Goal: Task Accomplishment & Management: Use online tool/utility

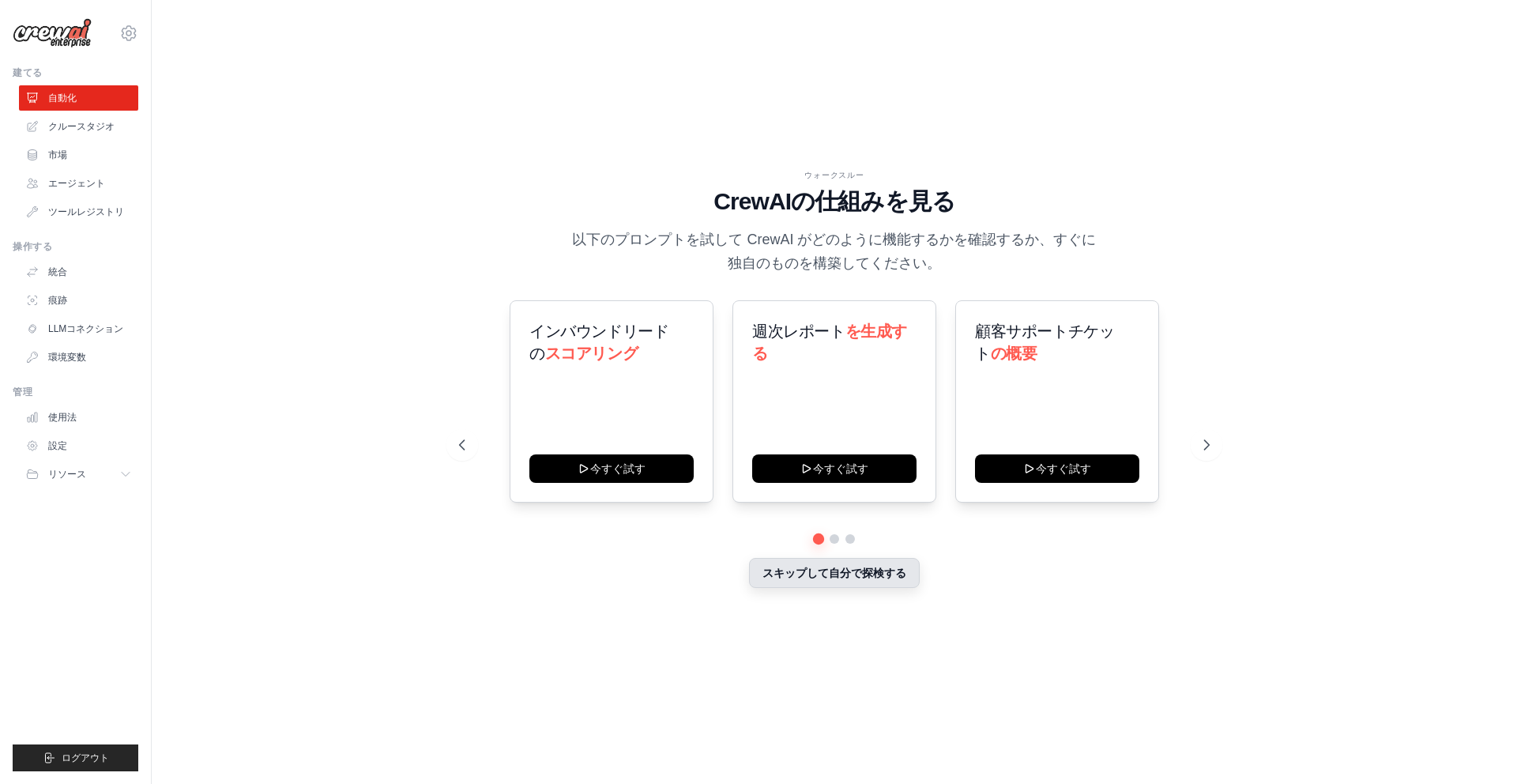
click at [864, 578] on button "スキップして自分で探検する" at bounding box center [834, 573] width 171 height 30
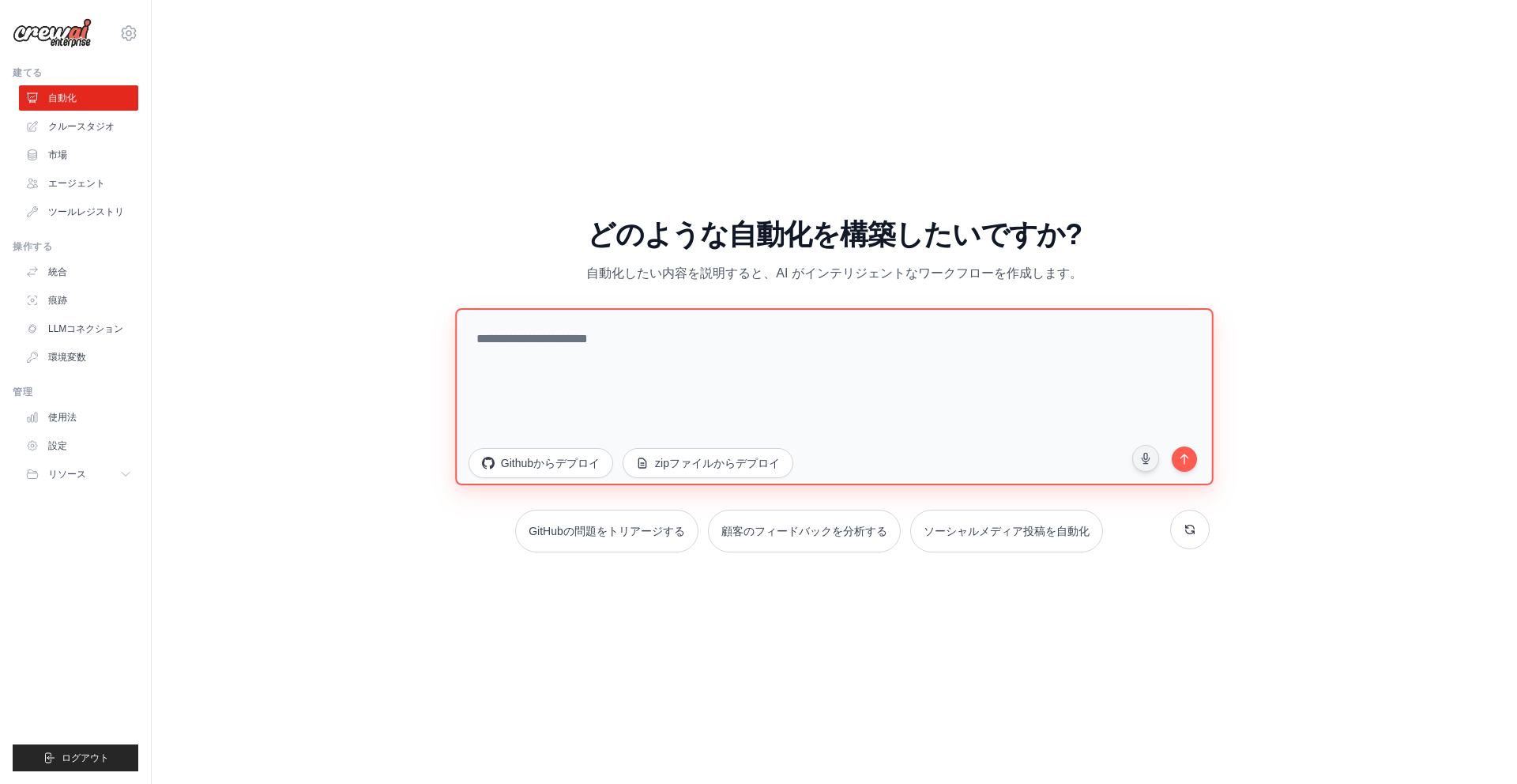
click at [616, 342] on textarea at bounding box center [835, 397] width 759 height 177
paste textarea "**********"
click at [799, 367] on textarea "**********" at bounding box center [838, 397] width 766 height 179
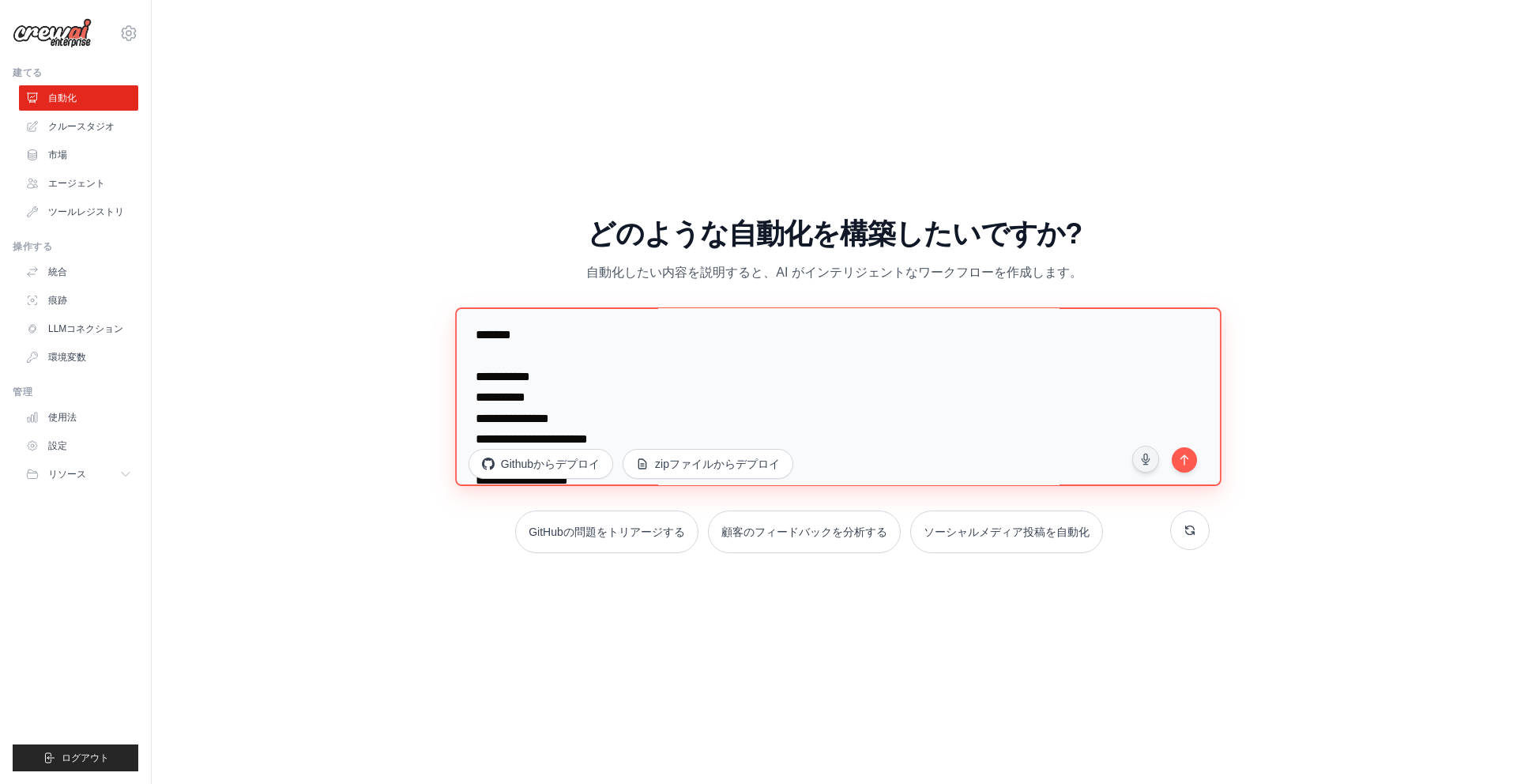
scroll to position [165, 0]
type textarea "**********"
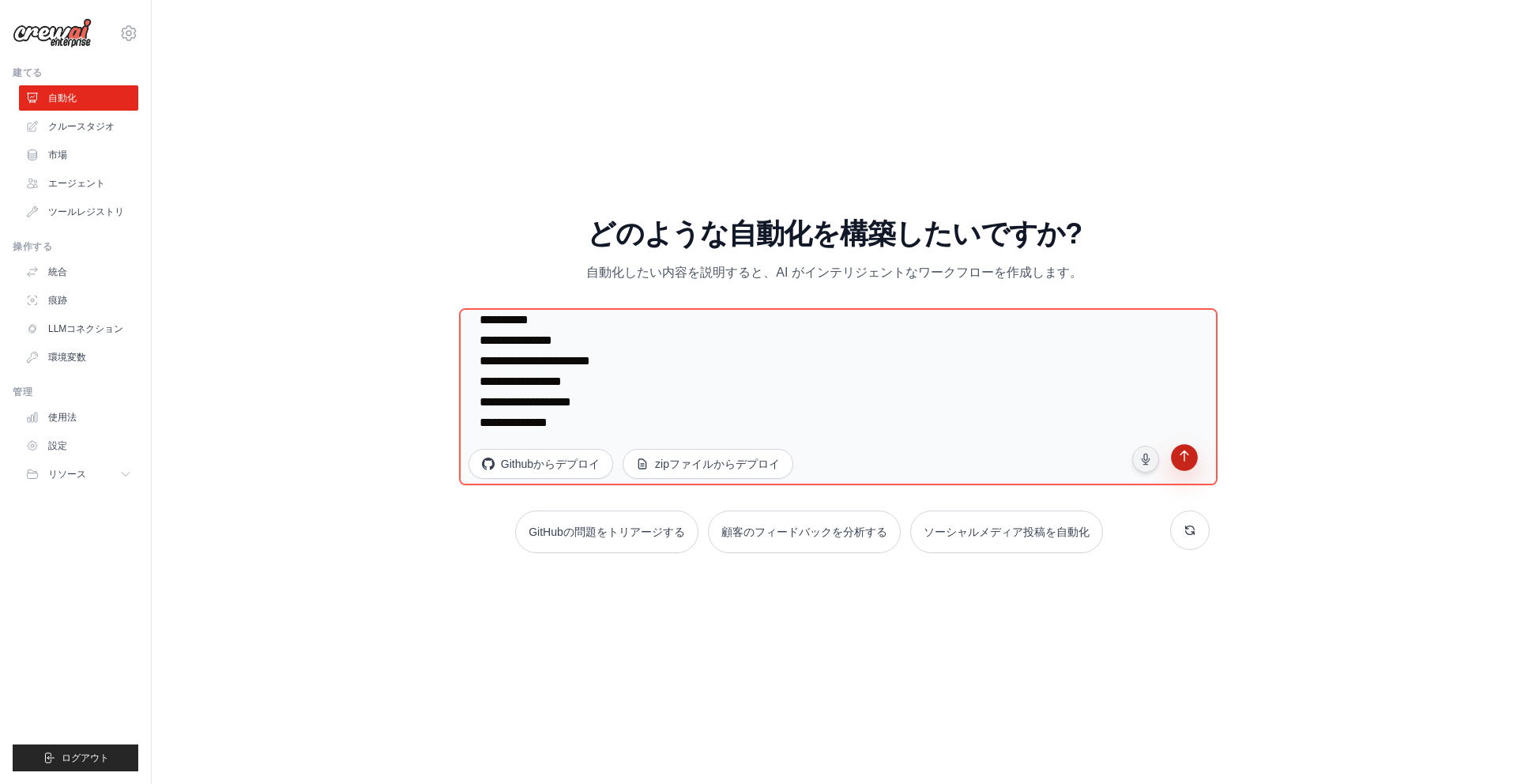
click at [1194, 466] on button "submit" at bounding box center [1184, 460] width 30 height 30
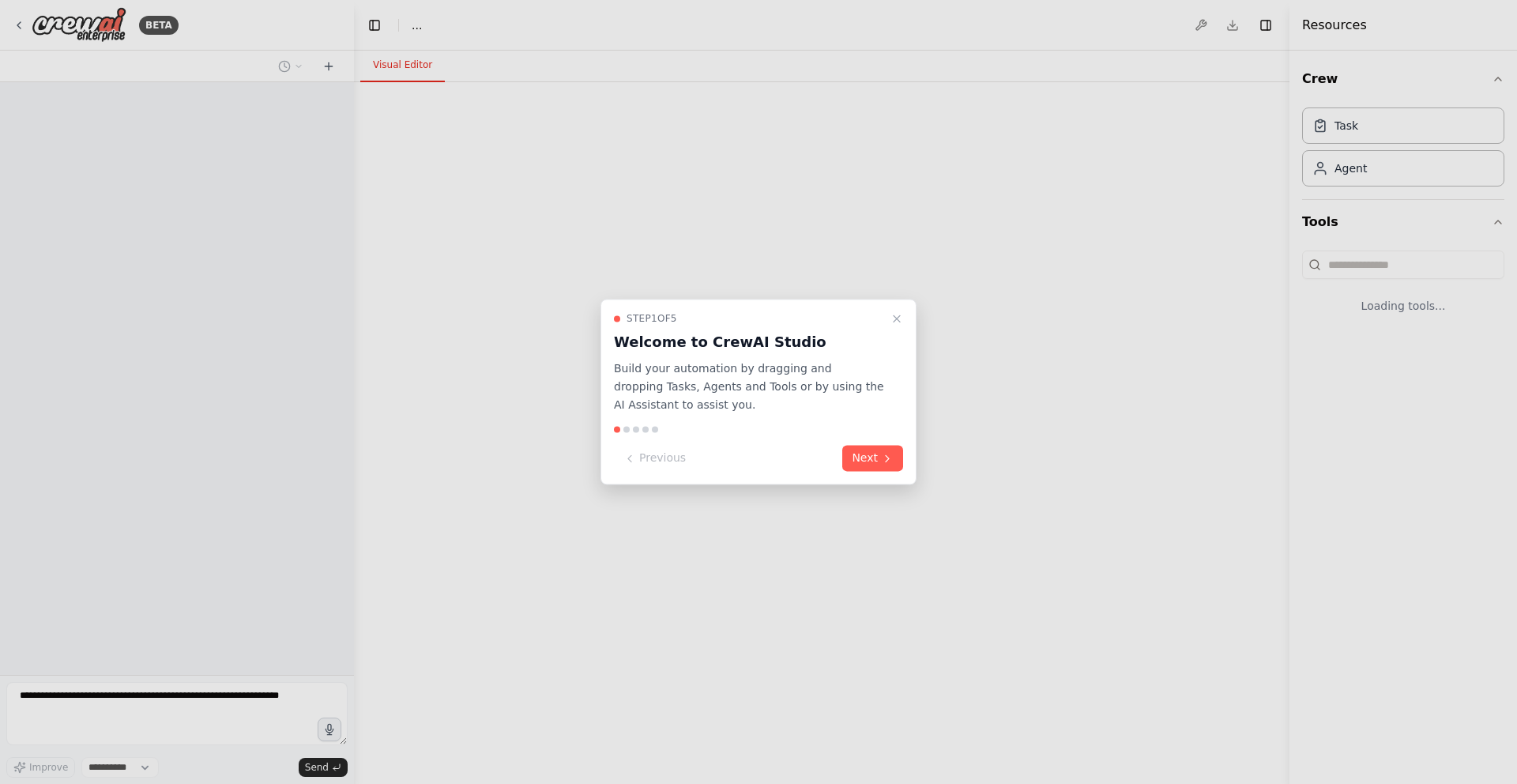
select select "****"
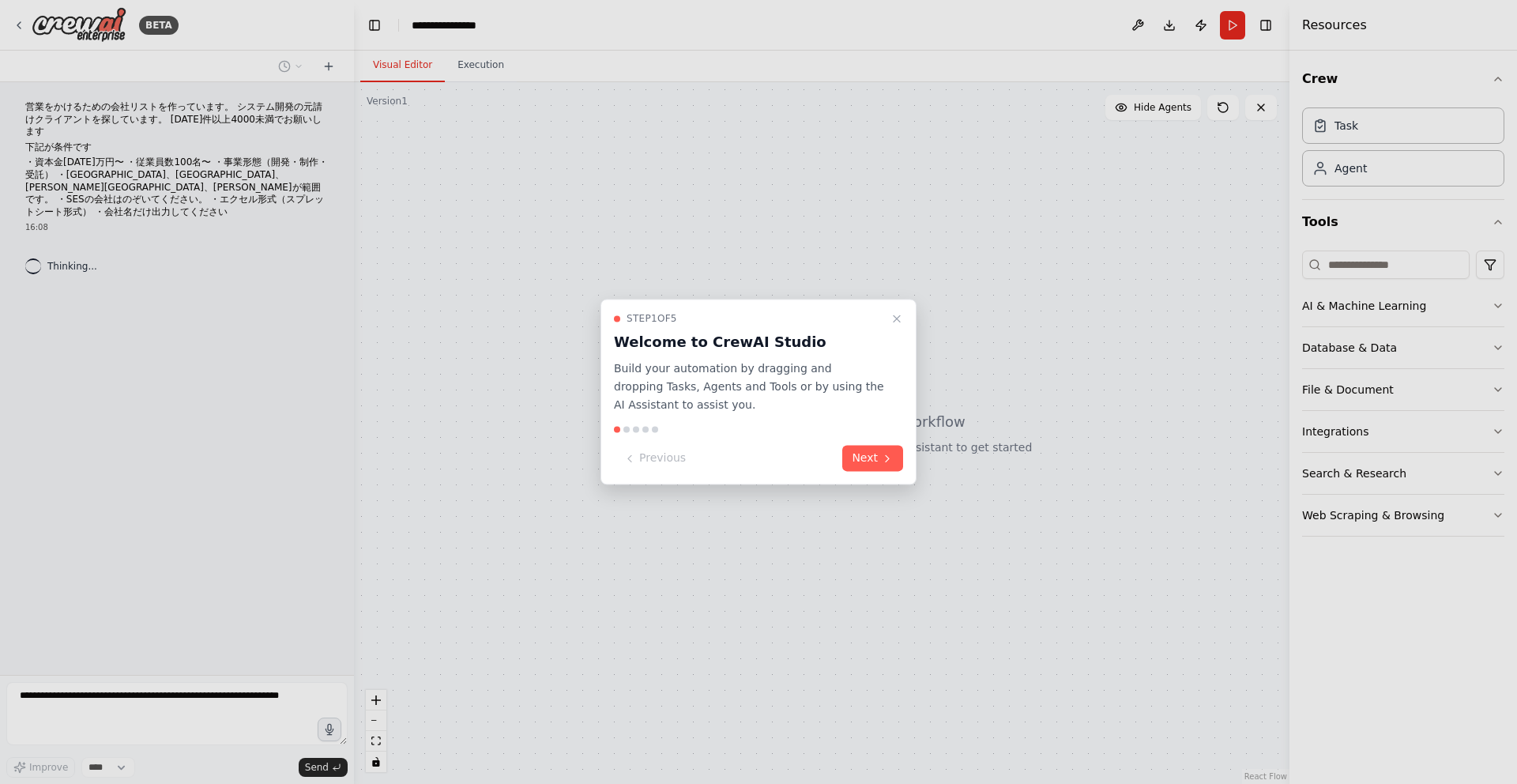
click at [832, 248] on div at bounding box center [758, 392] width 1517 height 784
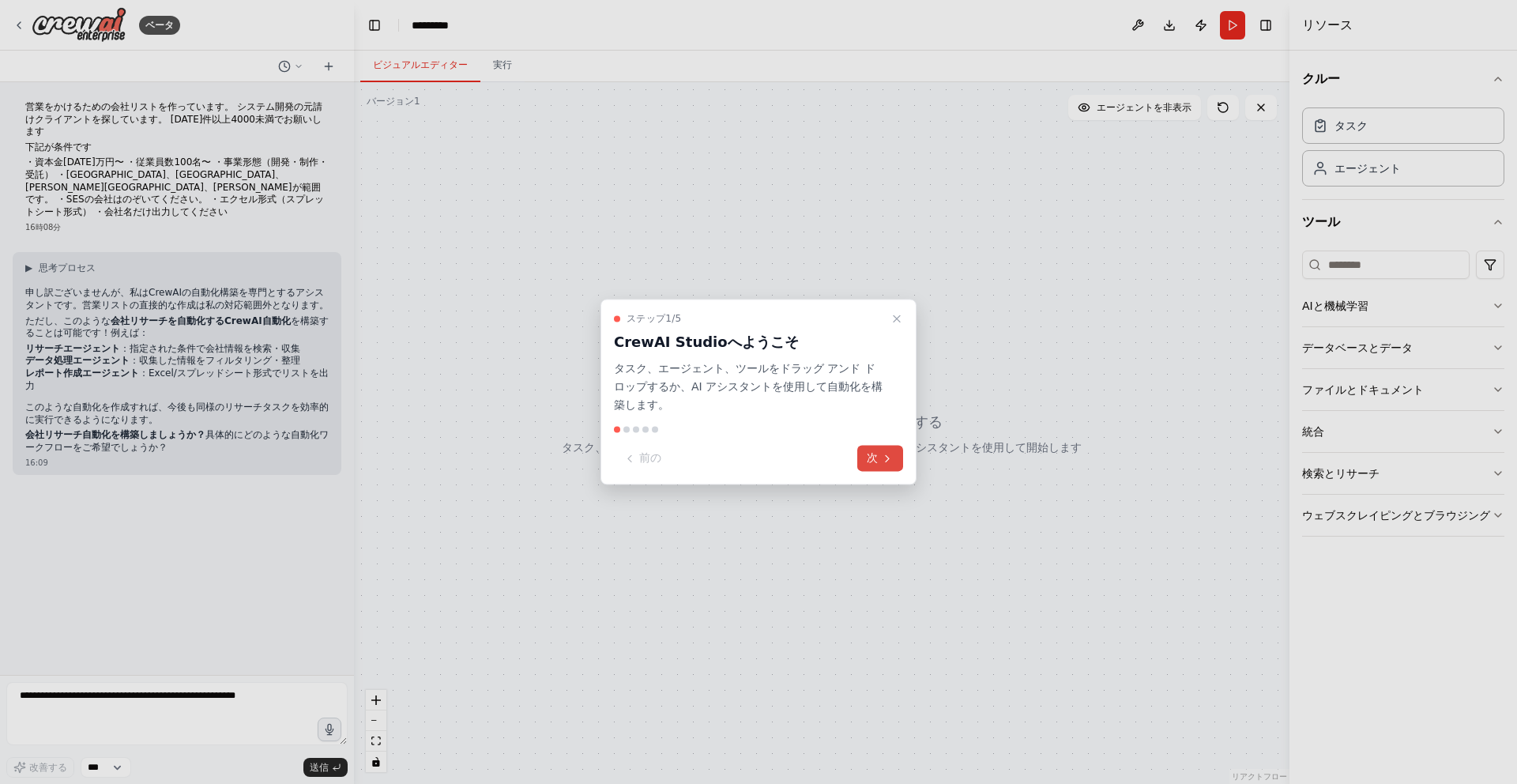
click at [868, 456] on font "次" at bounding box center [872, 458] width 11 height 13
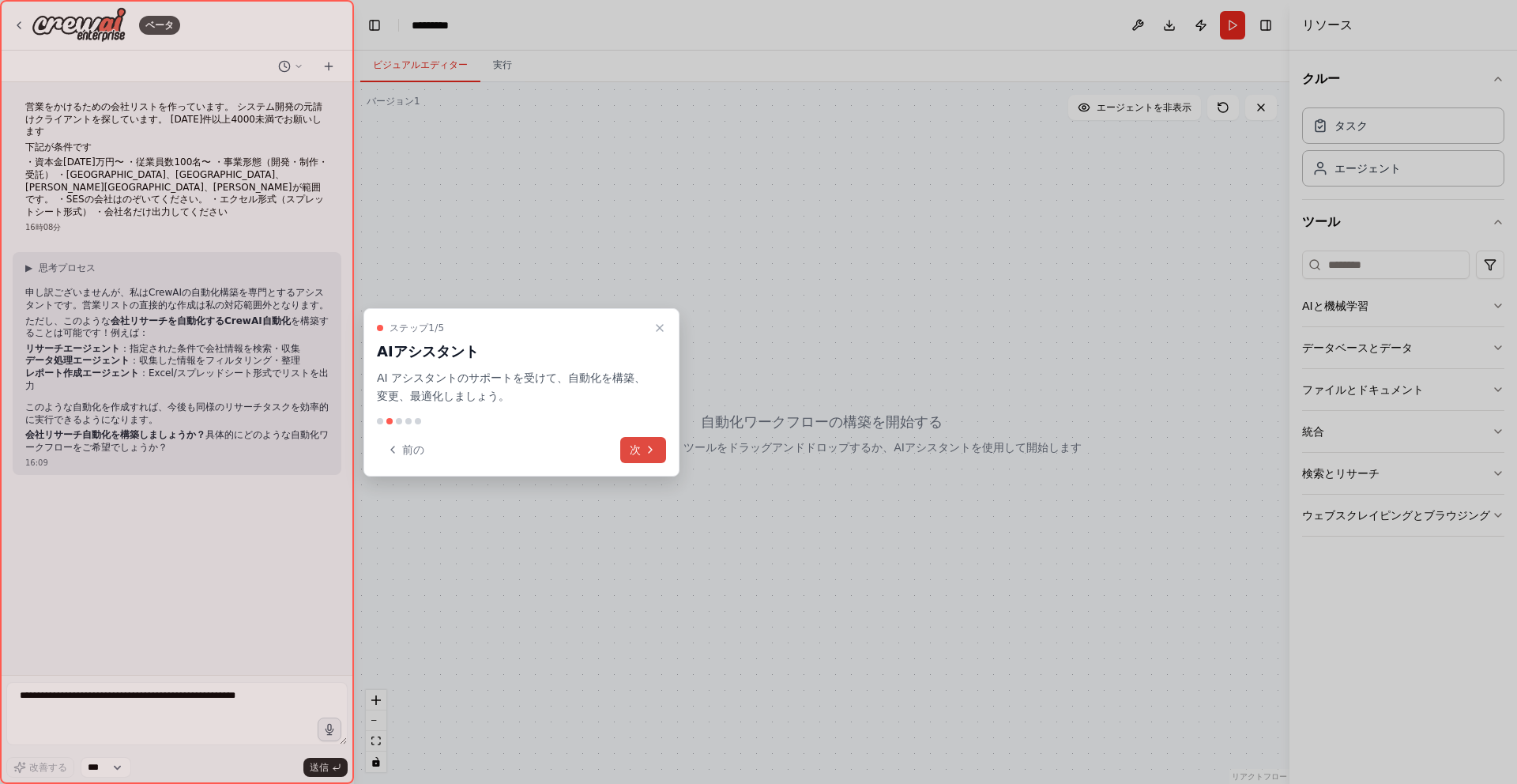
click at [644, 451] on icon at bounding box center [650, 449] width 13 height 13
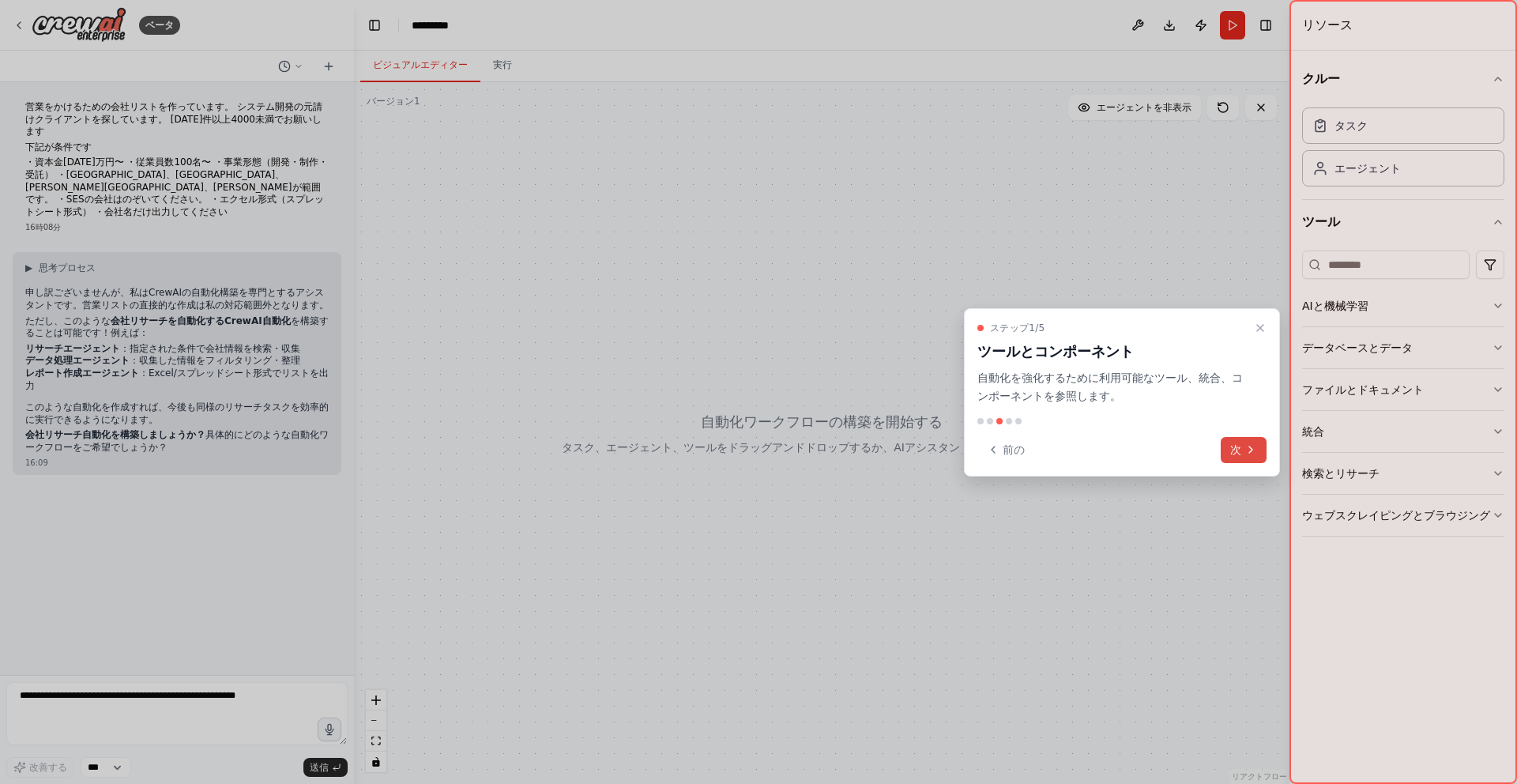
click at [1264, 456] on button "次" at bounding box center [1244, 450] width 46 height 26
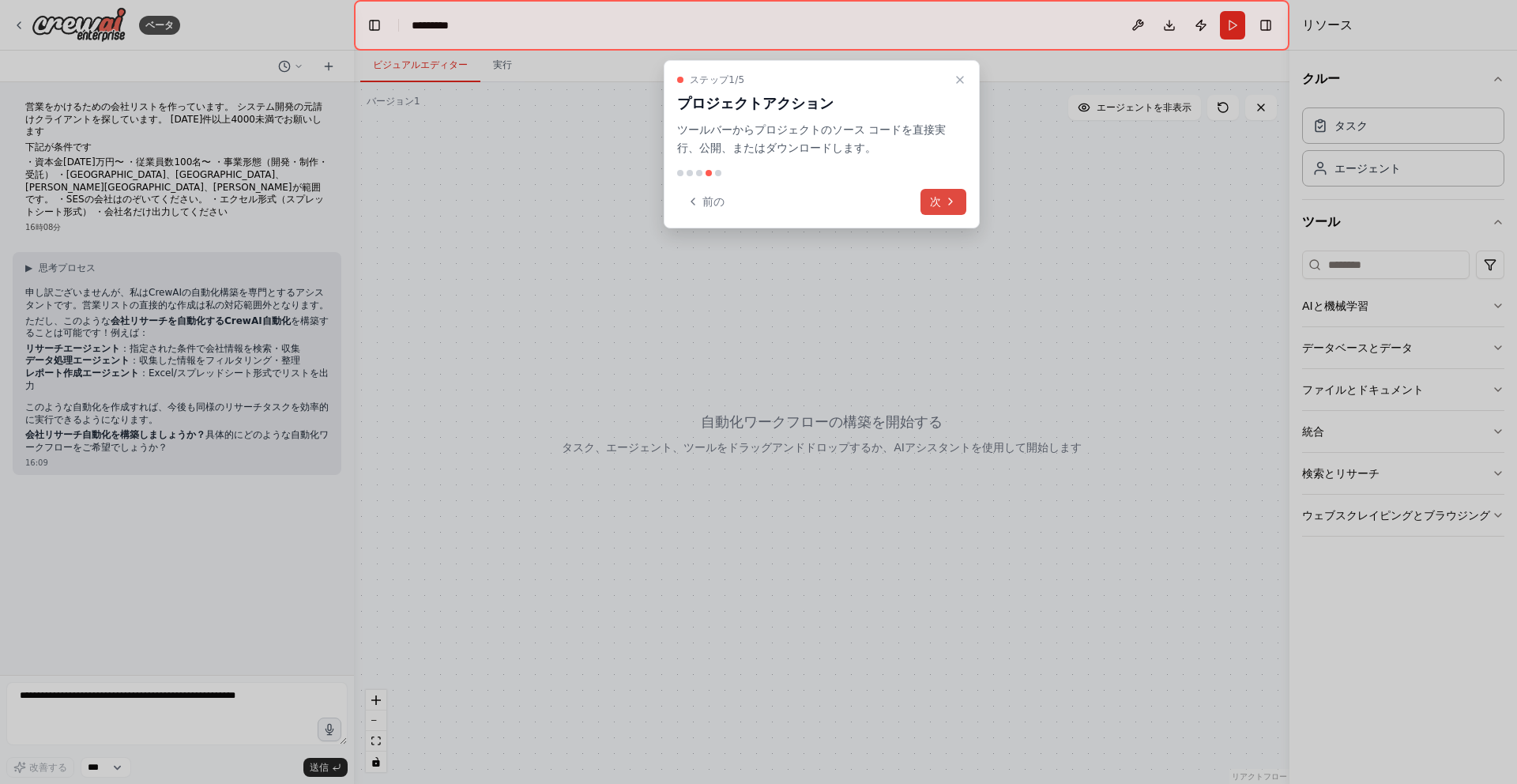
click at [938, 201] on font "次" at bounding box center [935, 201] width 11 height 13
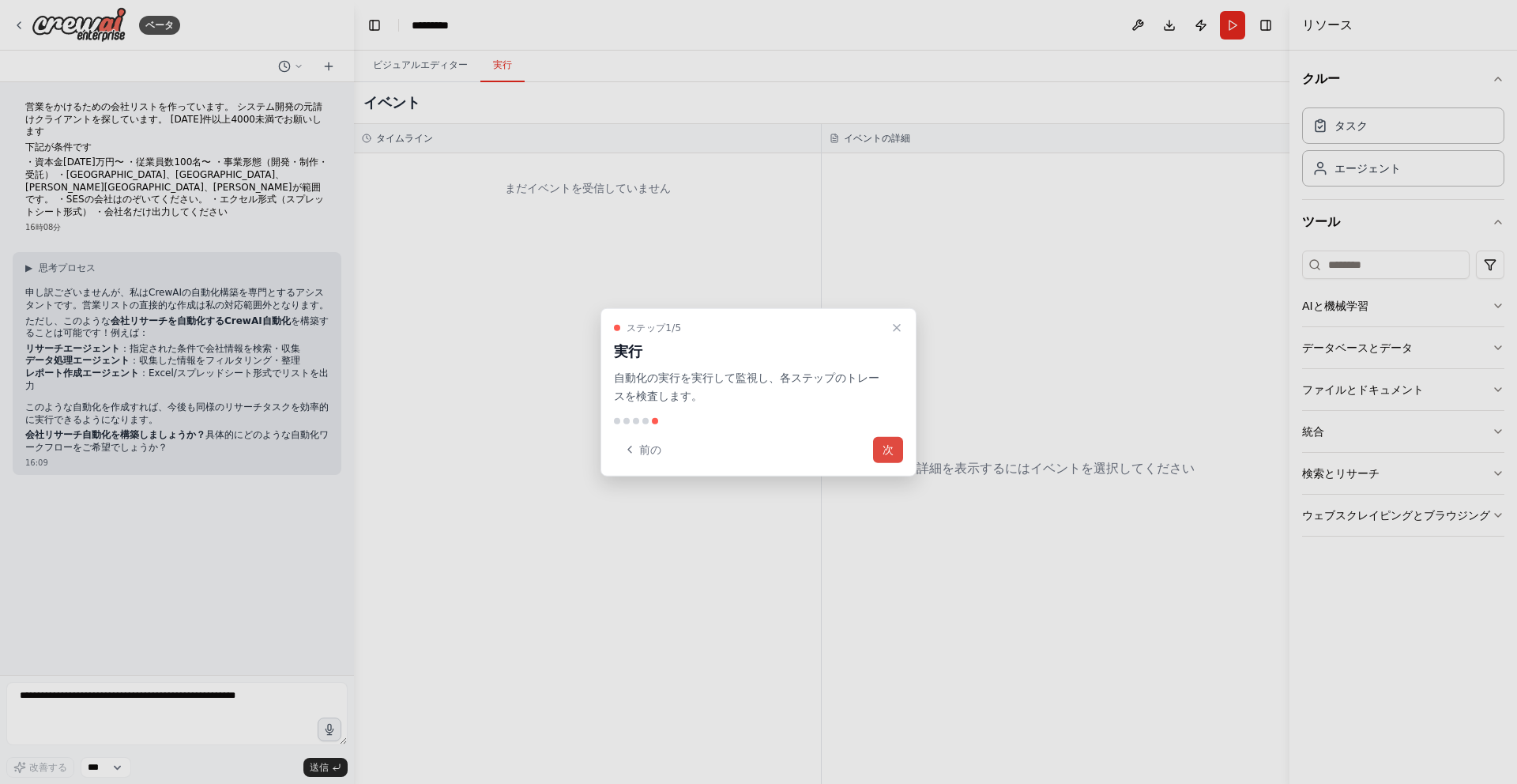
click at [875, 444] on button "次" at bounding box center [888, 449] width 30 height 26
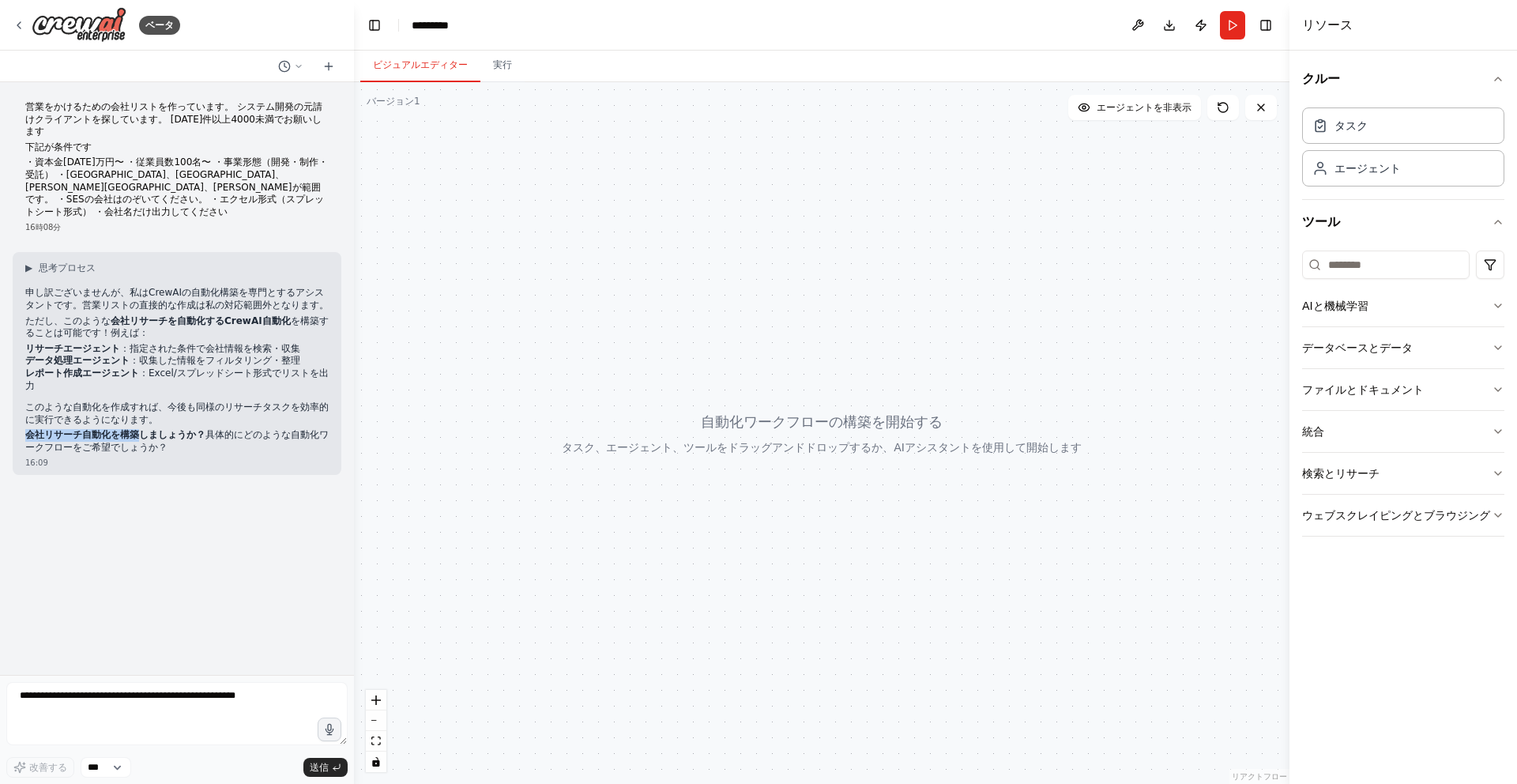
drag, startPoint x: 22, startPoint y: 410, endPoint x: 138, endPoint y: 411, distance: 116.0
click at [138, 411] on div "▶ 思考プロセス 申し訳ございませんが、私はCrewAIの自動化構築を専門とするアシスタントです。営業リストの直接的な作成は私の対応範囲外となります。 ただし…" at bounding box center [176, 364] width 328 height 223
copy strong "会社リサーチ自動化を構築"
click at [185, 731] on textarea at bounding box center [177, 714] width 341 height 64
paste textarea "**********"
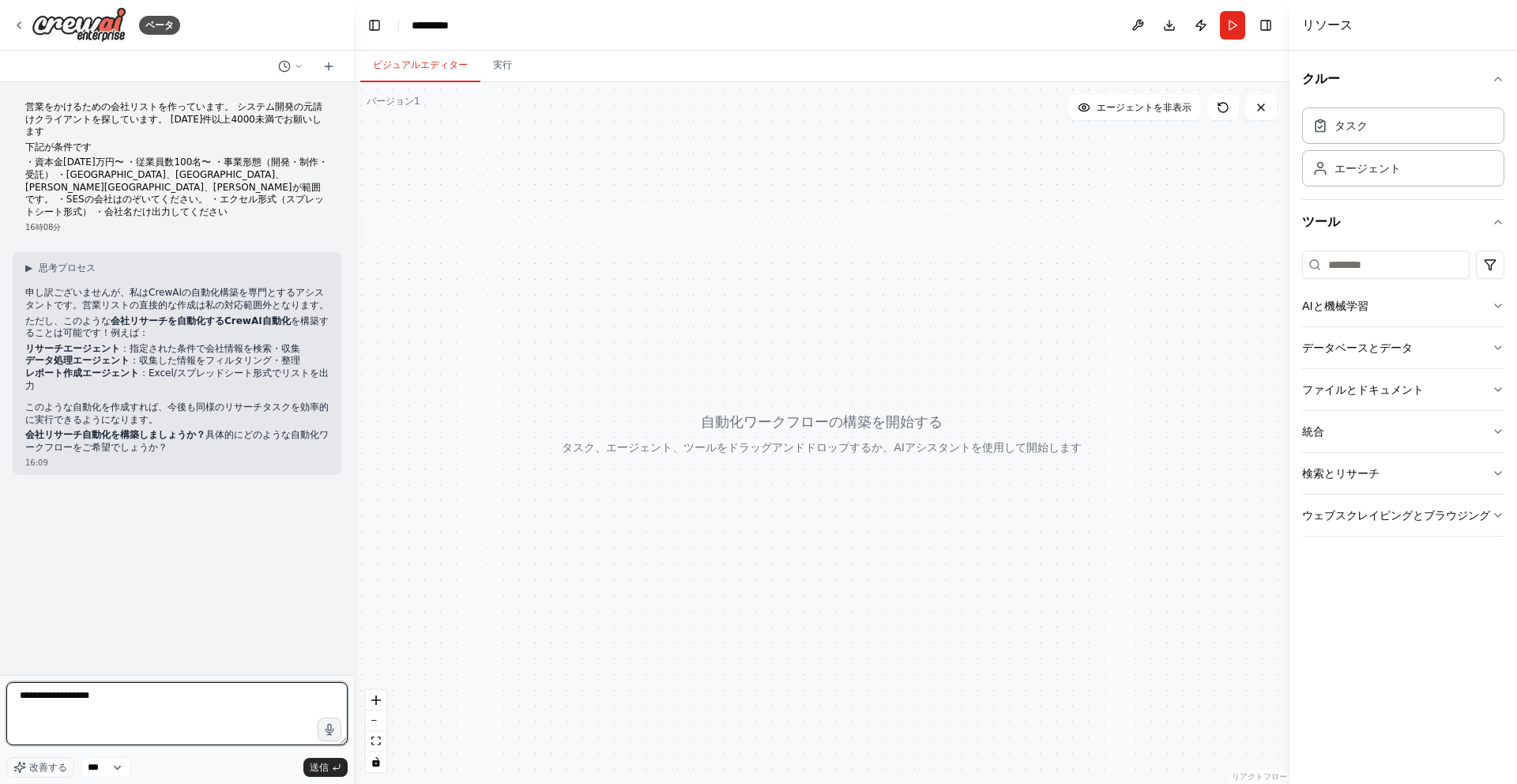
type textarea "******"
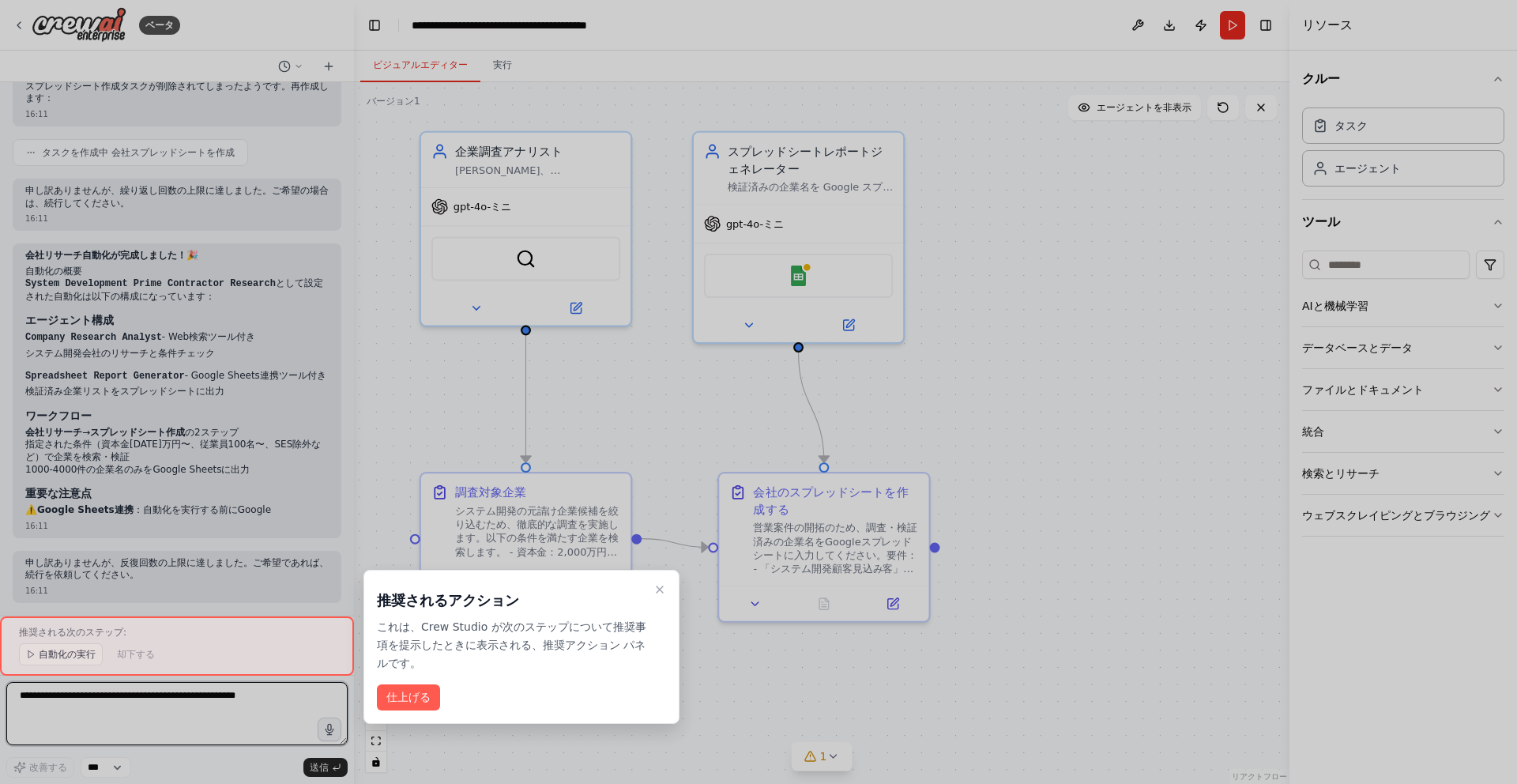
scroll to position [5377, 0]
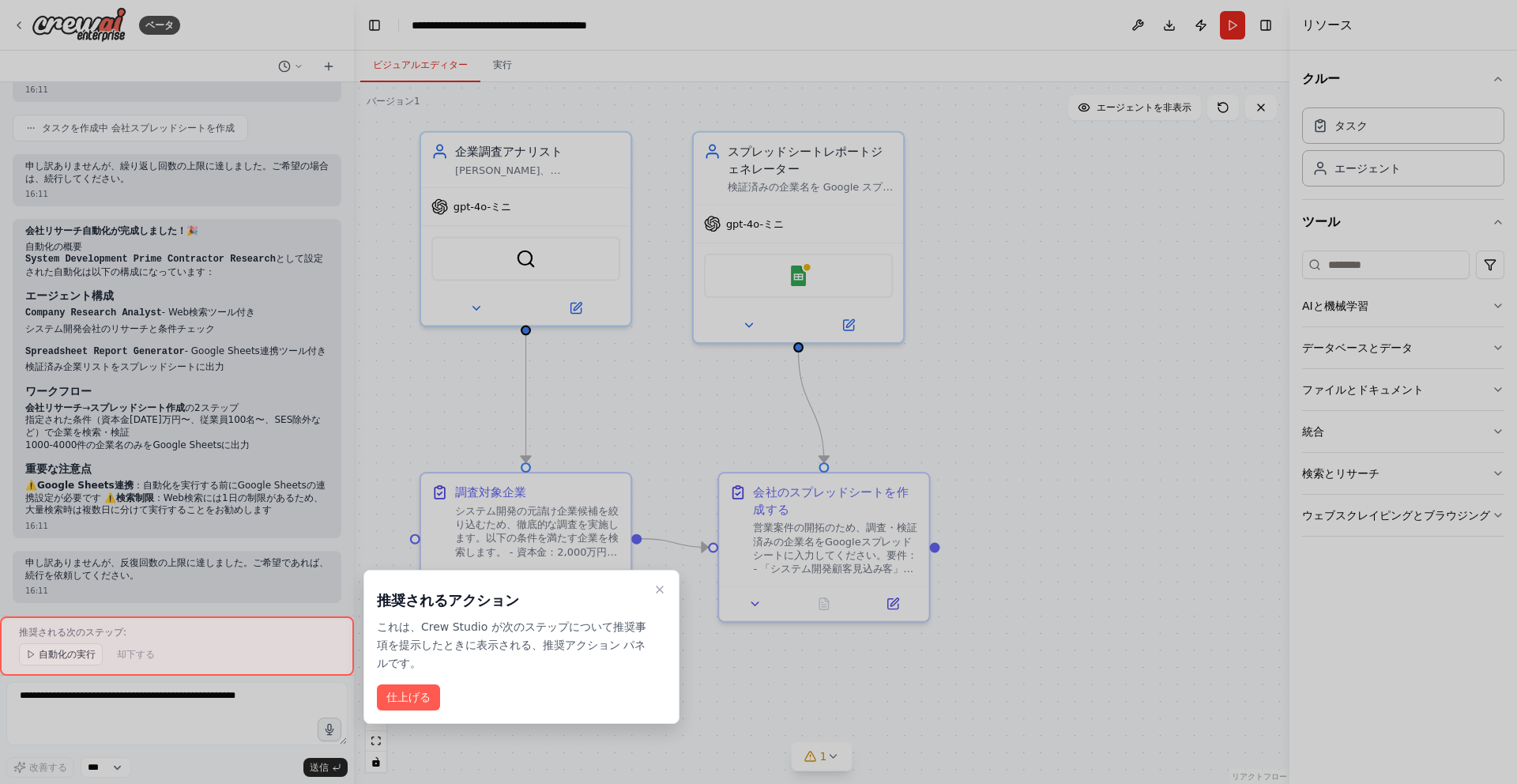
click at [425, 698] on font "仕上げる" at bounding box center [408, 696] width 44 height 13
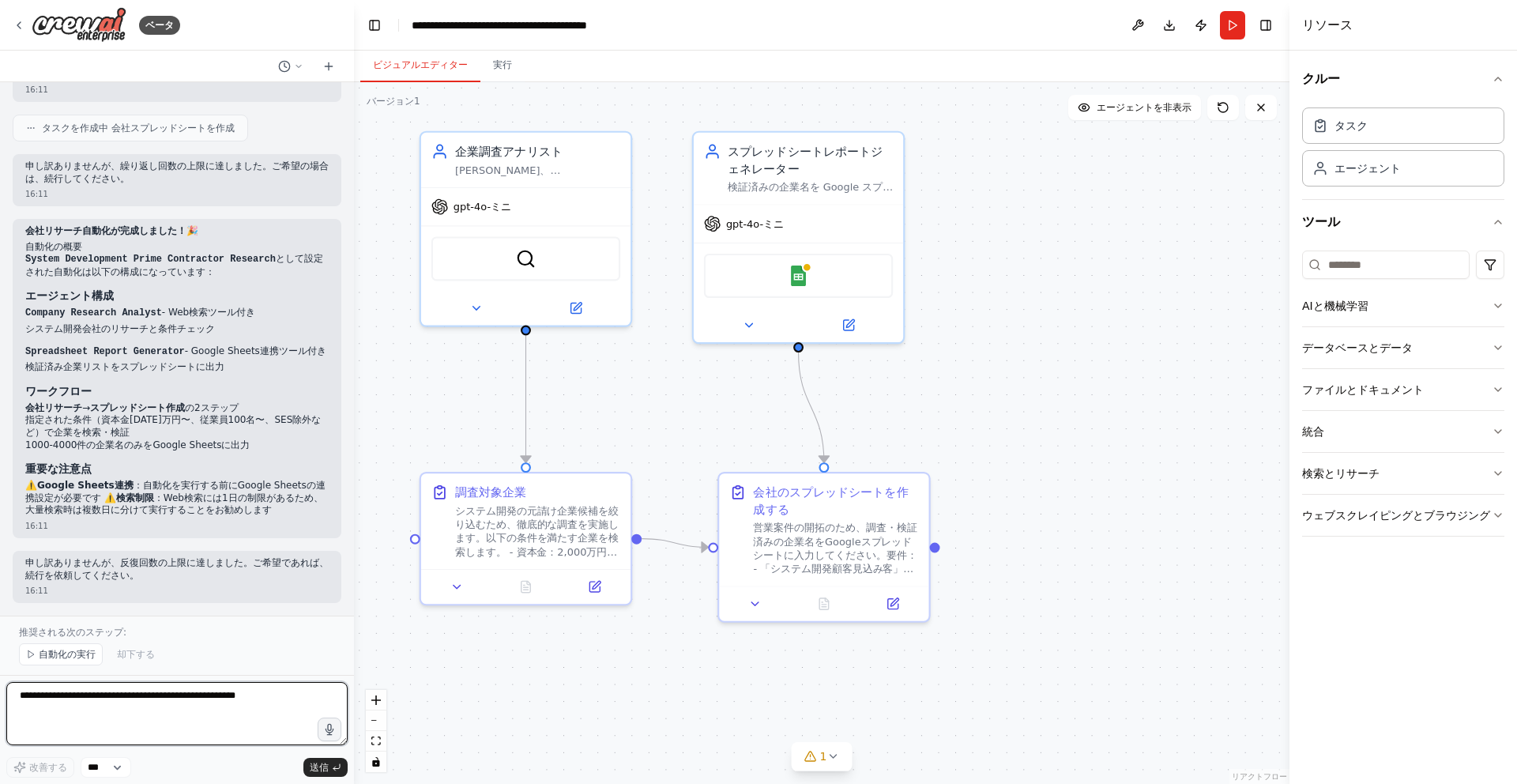
click at [298, 706] on textarea at bounding box center [177, 714] width 341 height 64
type textarea "*"
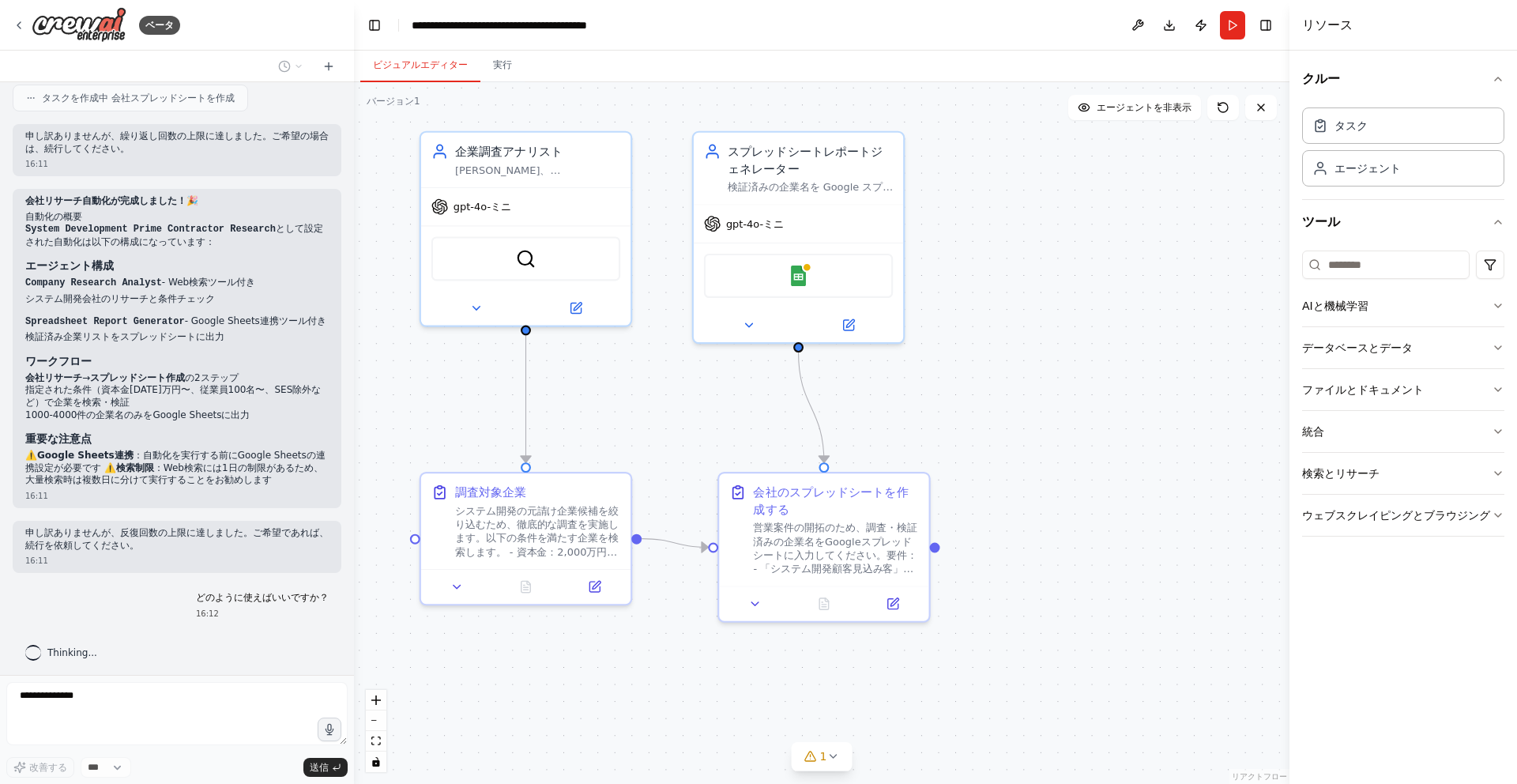
scroll to position [5412, 0]
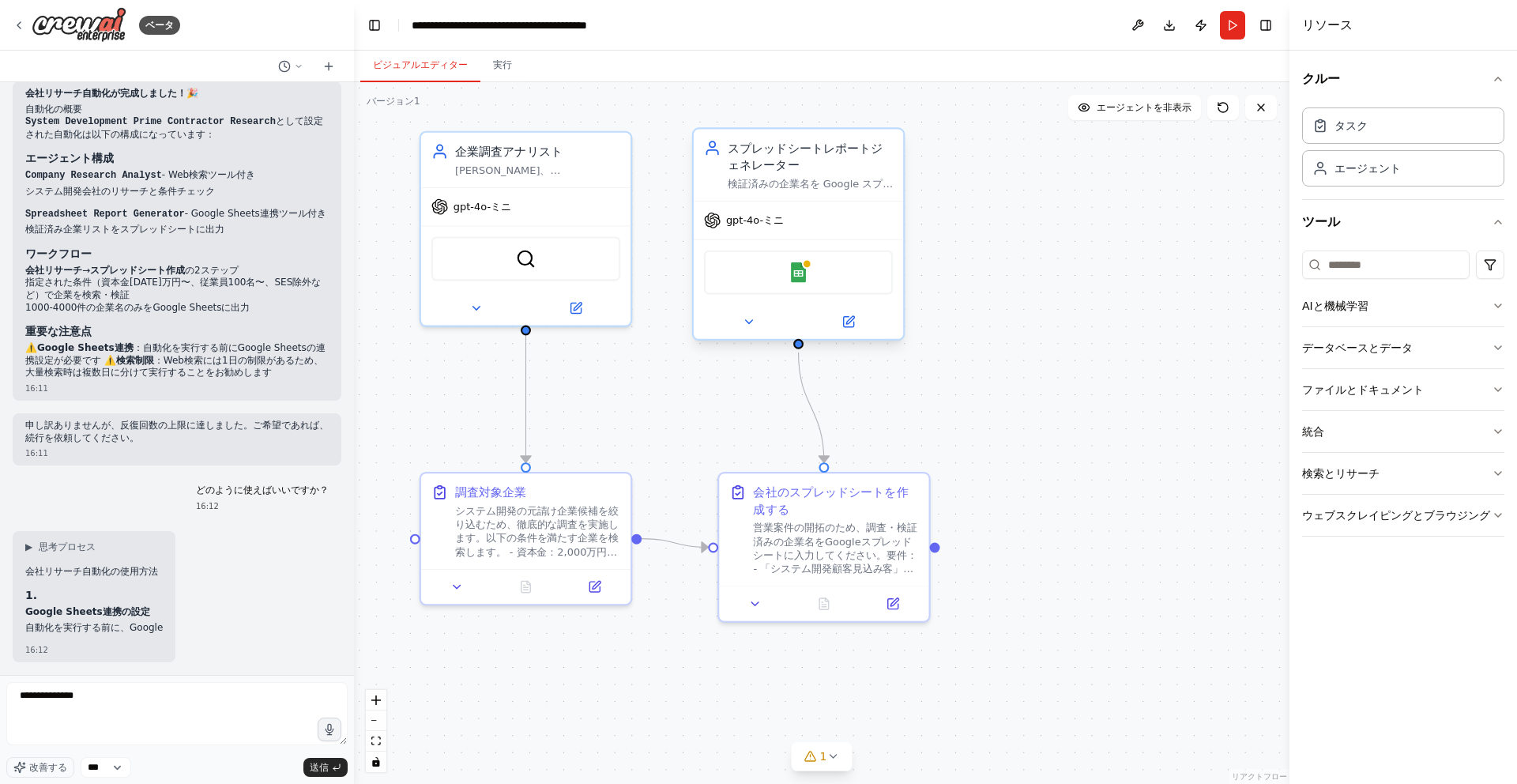
click at [812, 290] on div "Googleスプレッドシート" at bounding box center [798, 272] width 189 height 44
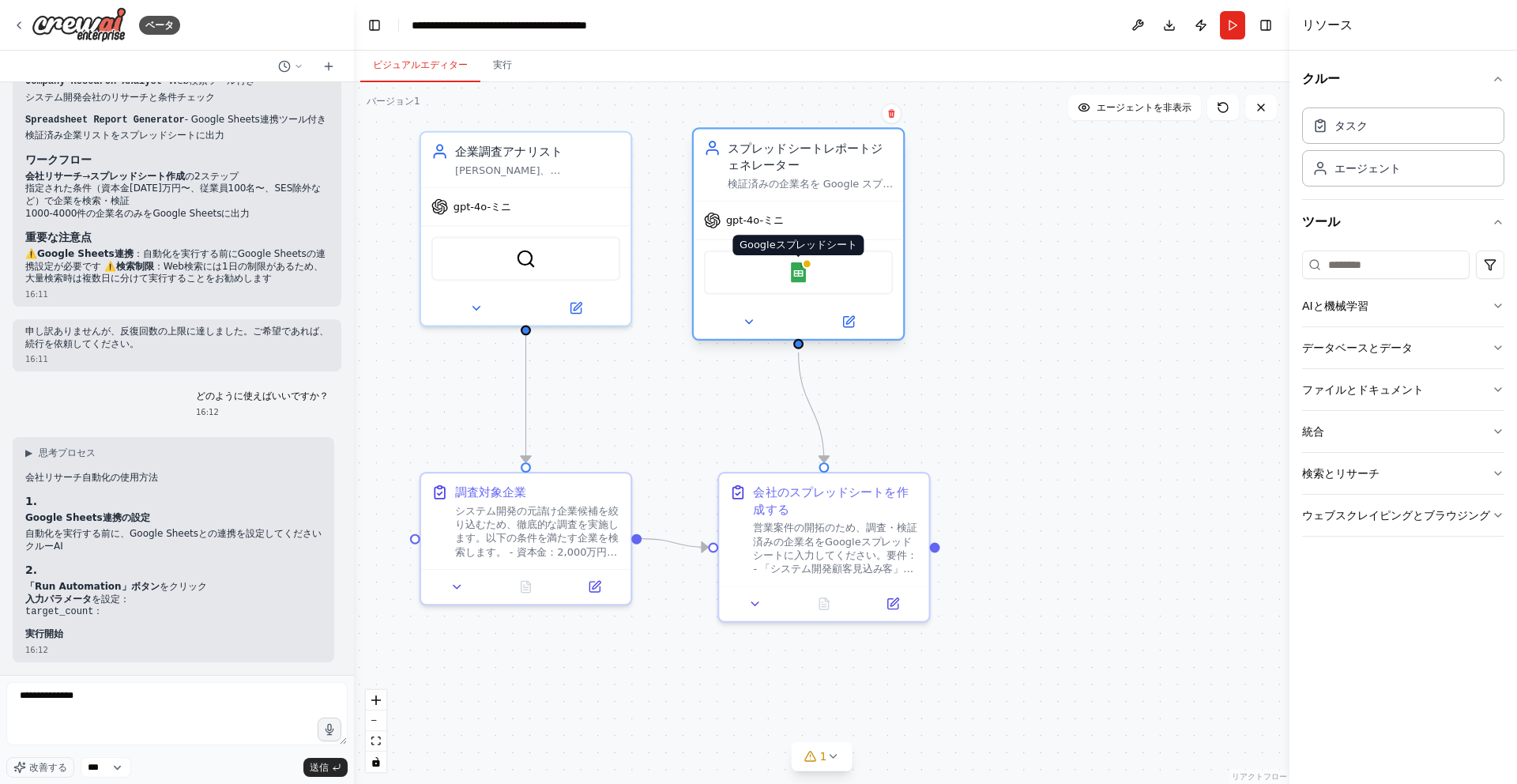
click at [802, 273] on img at bounding box center [799, 272] width 21 height 21
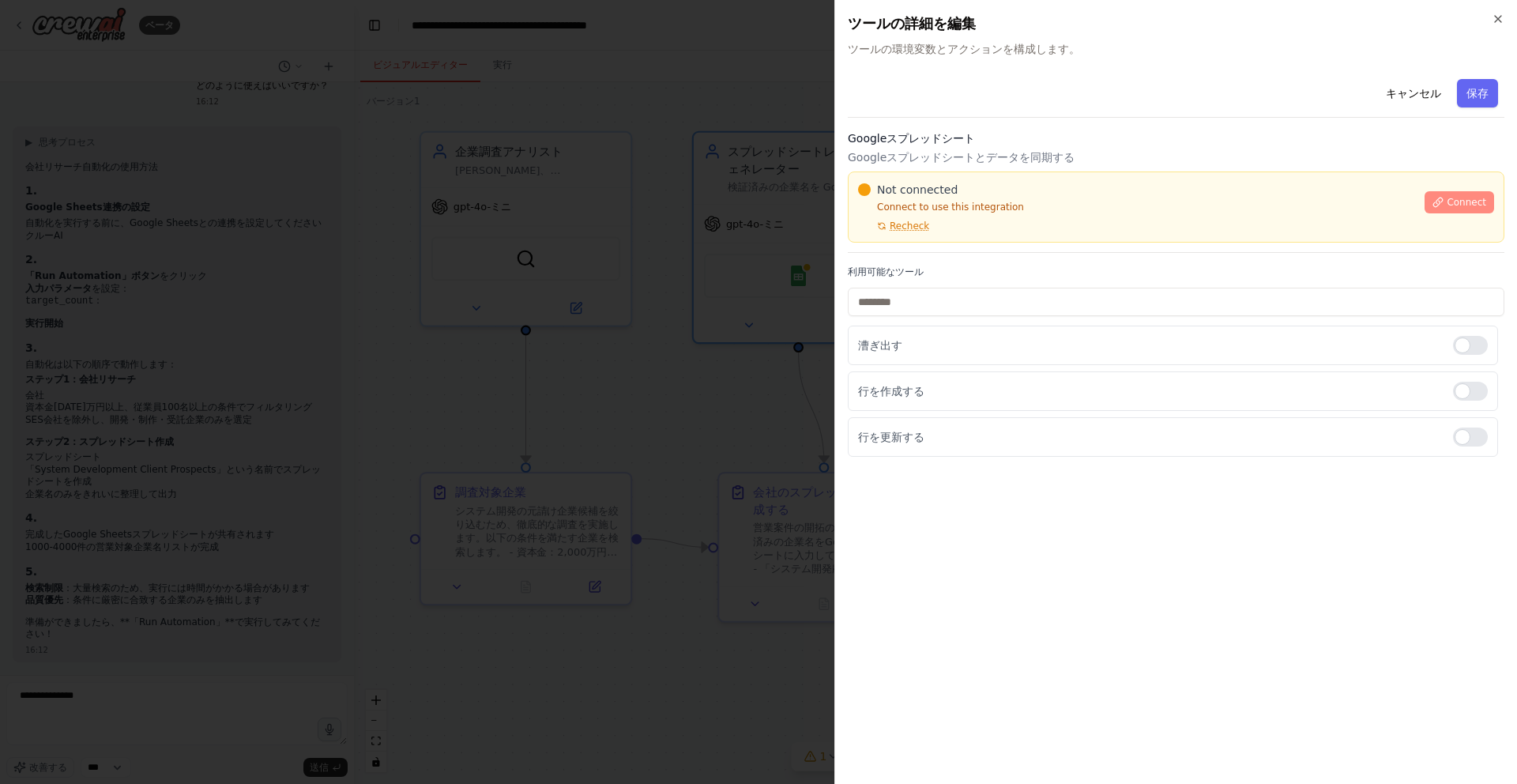
scroll to position [5932, 0]
click at [740, 303] on div at bounding box center [758, 392] width 1517 height 784
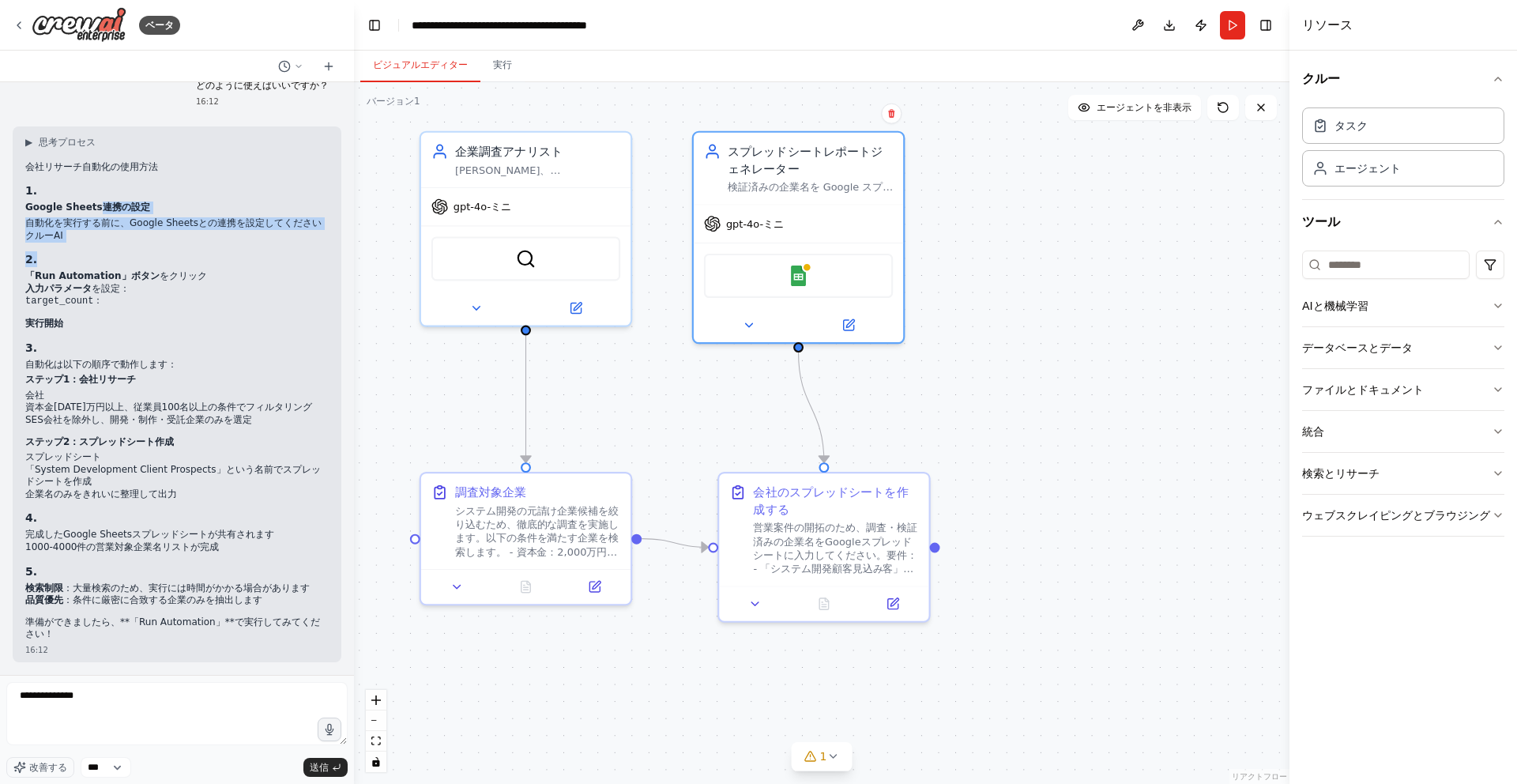
drag, startPoint x: 96, startPoint y: 197, endPoint x: 267, endPoint y: 265, distance: 184.0
click at [267, 265] on div "▶ 思考プロセス 会社リサーチ自動化の使用方法 1. Google Sheets連携の設定 自動化を実行する前に、Google Sheetsとの連携を設定して…" at bounding box center [176, 389] width 303 height 505
click at [261, 265] on h3 "2." at bounding box center [176, 259] width 303 height 16
drag, startPoint x: 68, startPoint y: 237, endPoint x: 14, endPoint y: 237, distance: 54.0
click at [14, 237] on div "▶ 思考プロセス 会社リサーチ自動化の使用方法 1. Google Sheets連携の設定 自動化を実行する前に、Google Sheetsとの連携を設定して…" at bounding box center [176, 394] width 328 height 536
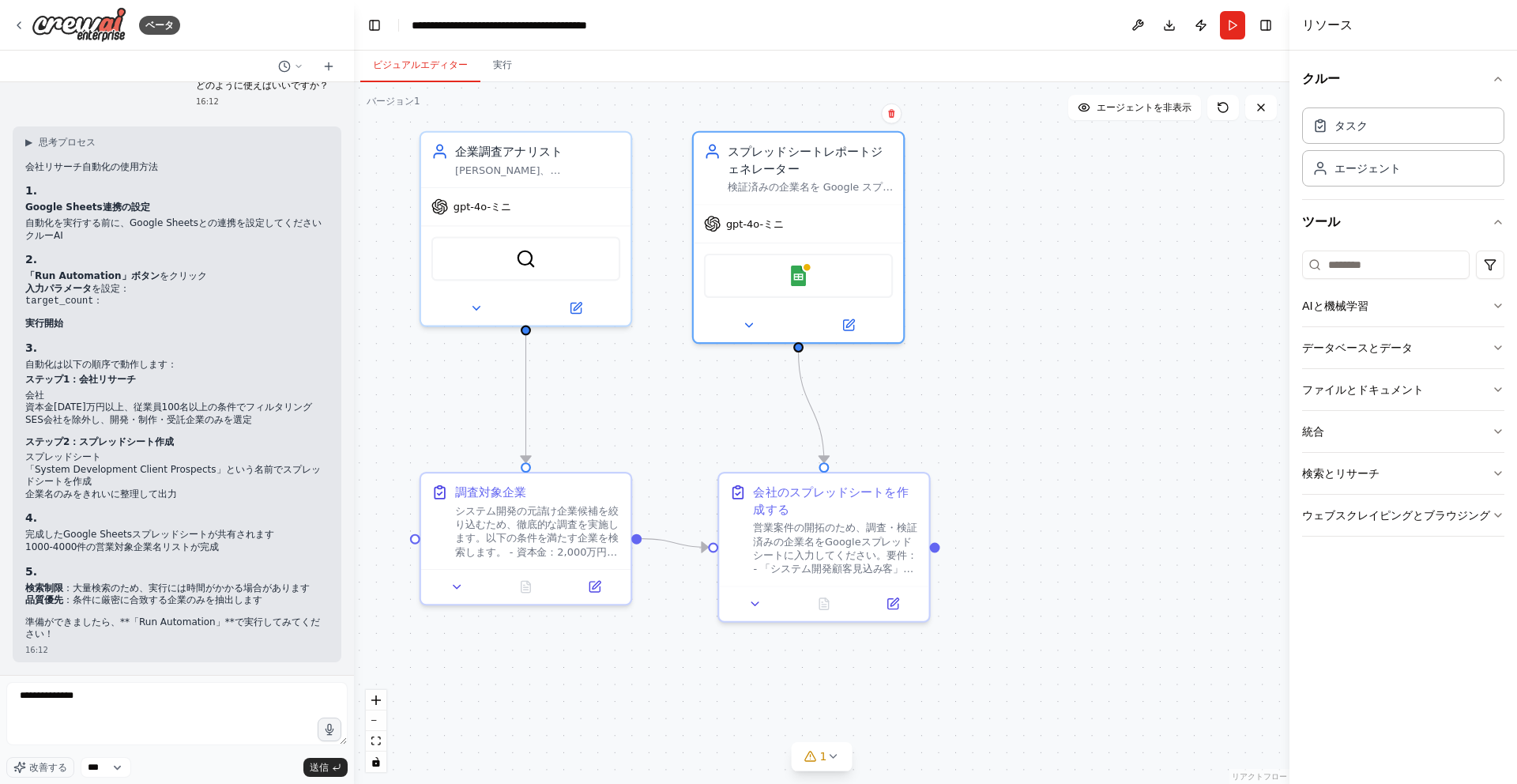
click at [206, 294] on li "入力パラメータ を設定： target_count ：" at bounding box center [176, 295] width 303 height 25
drag, startPoint x: 38, startPoint y: 268, endPoint x: 156, endPoint y: 284, distance: 119.1
click at [156, 284] on div "▶ 思考プロセス 会社リサーチ自動化の使用方法 1. Google Sheets連携の設定 自動化を実行する前に、Google Sheetsとの連携を設定して…" at bounding box center [176, 389] width 303 height 505
click at [242, 291] on li "入力パラメータ を設定： target_count ：" at bounding box center [176, 295] width 303 height 25
click at [537, 260] on div "SerperDevTool" at bounding box center [526, 255] width 189 height 44
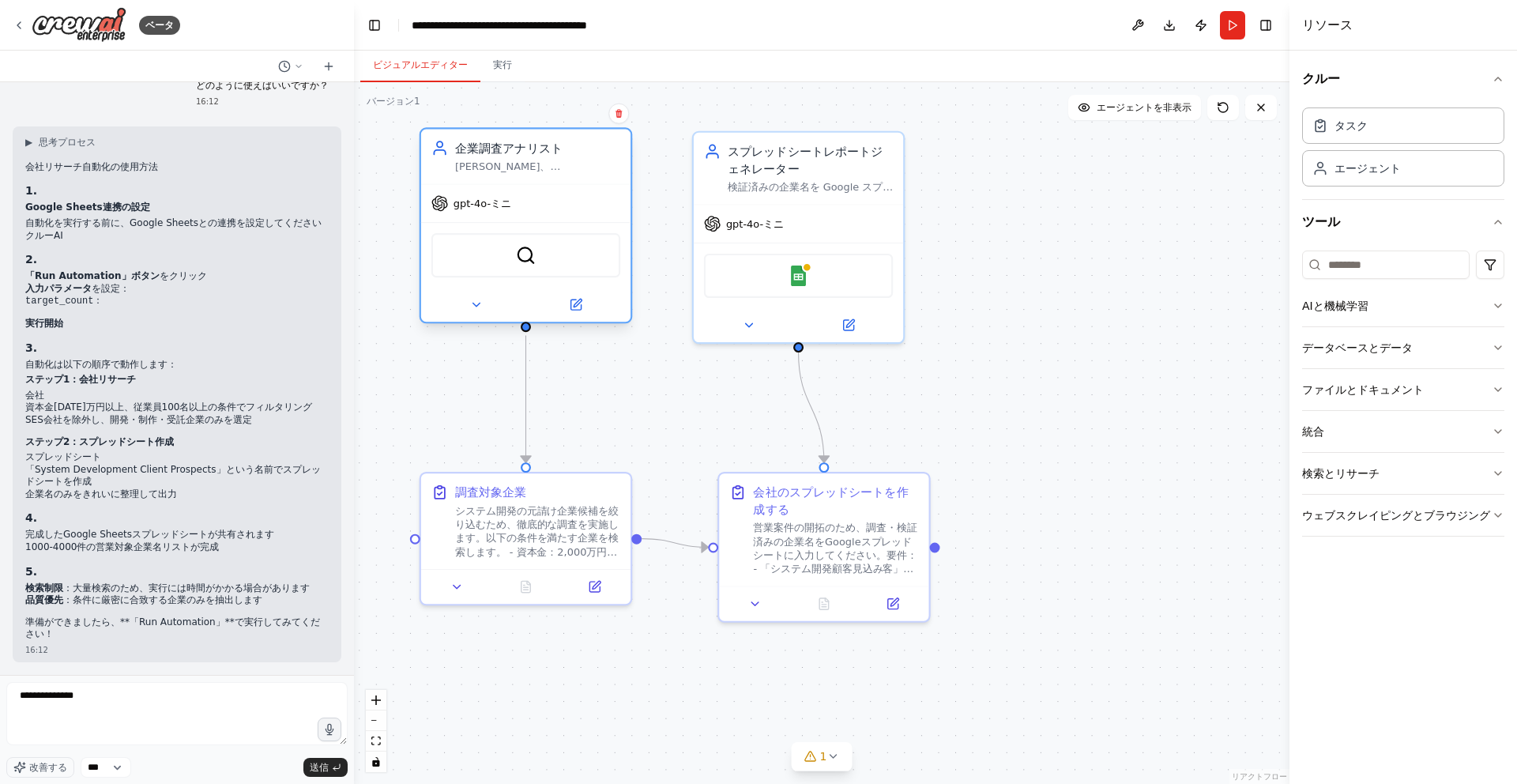
click at [539, 262] on div "SerperDevTool" at bounding box center [526, 255] width 189 height 44
click at [522, 531] on font "システム開発の元請け企業候補を絞り込むため、徹底的な調査を実施します。以下の条件を満たす企業を検索します。 - 資本金：2,000万円以上 - 従業員数：10…" at bounding box center [537, 637] width 164 height 271
click at [776, 529] on font "営業案件の開拓のため、調査・検証済みの企業名をGoogleスプレッドシートに入力してください。要件： - 「システム開発顧客見込み客」というタイトルのスプレッ…" at bounding box center [835, 606] width 164 height 176
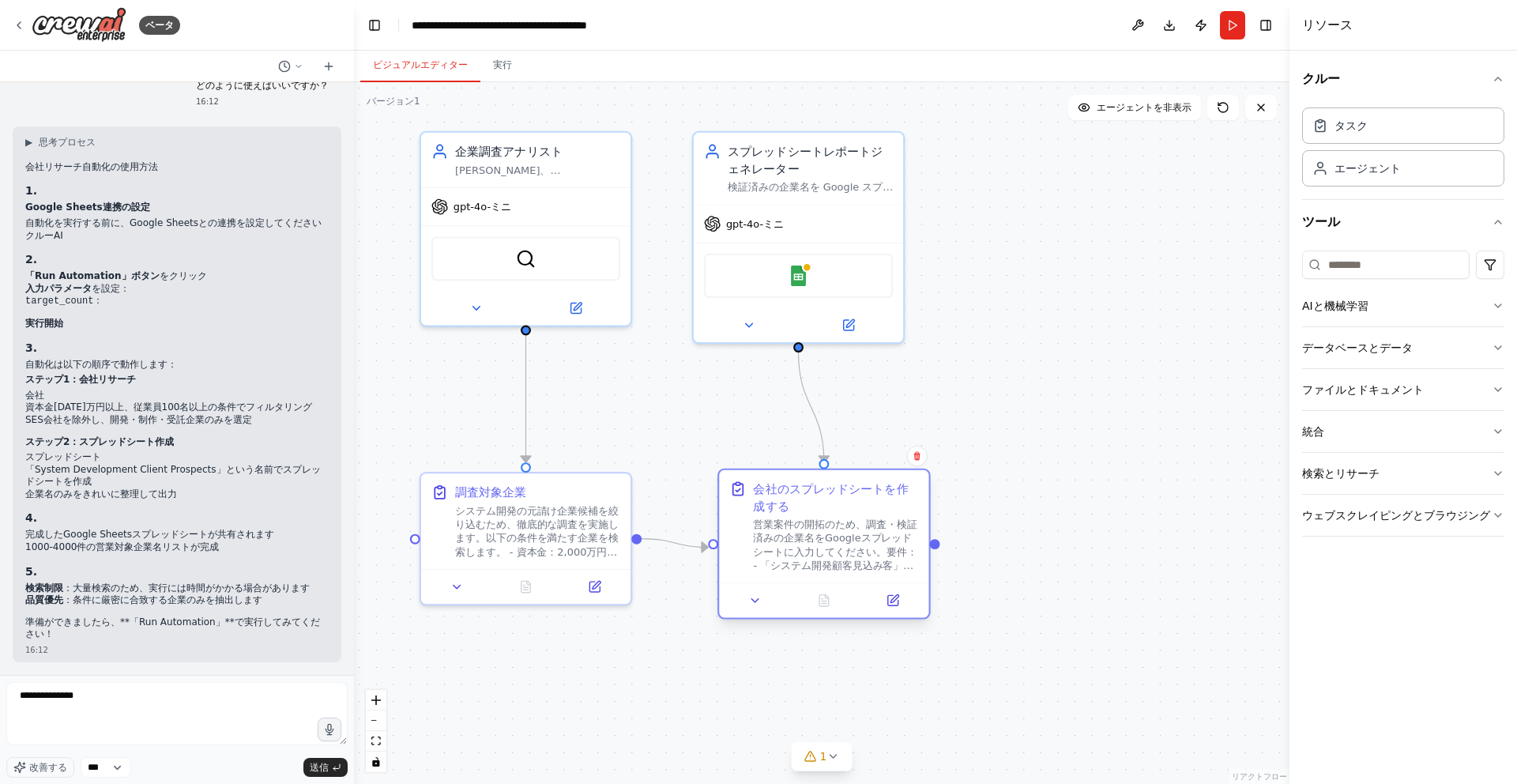
click at [776, 529] on font "営業案件の開拓のため、調査・検証済みの企業名をGoogleスプレッドシートに入力してください。要件： - 「システム開発顧客見込み客」というタイトルのスプレッ…" at bounding box center [835, 606] width 164 height 176
click at [573, 302] on icon at bounding box center [576, 304] width 10 height 10
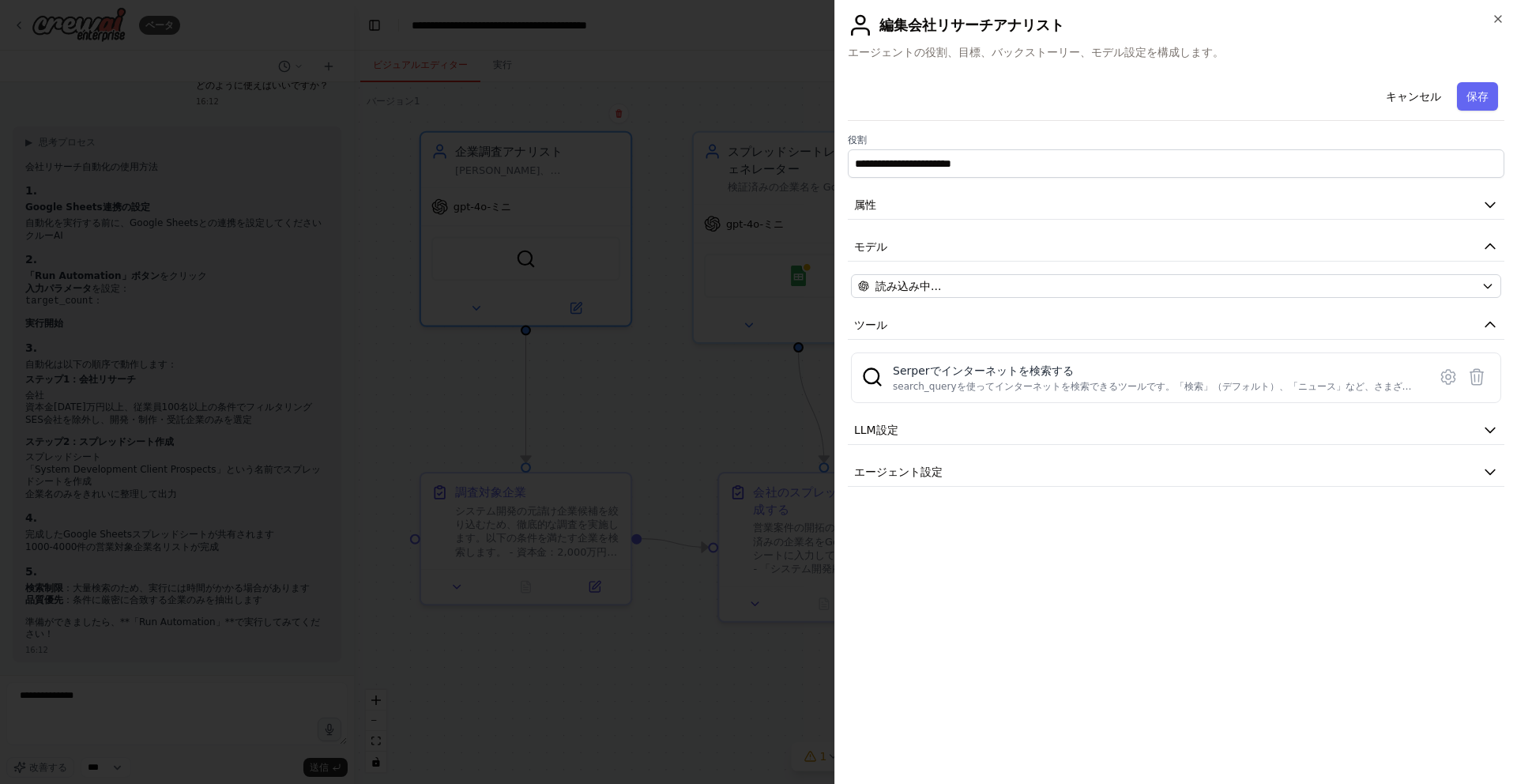
click at [665, 313] on div at bounding box center [758, 392] width 1517 height 784
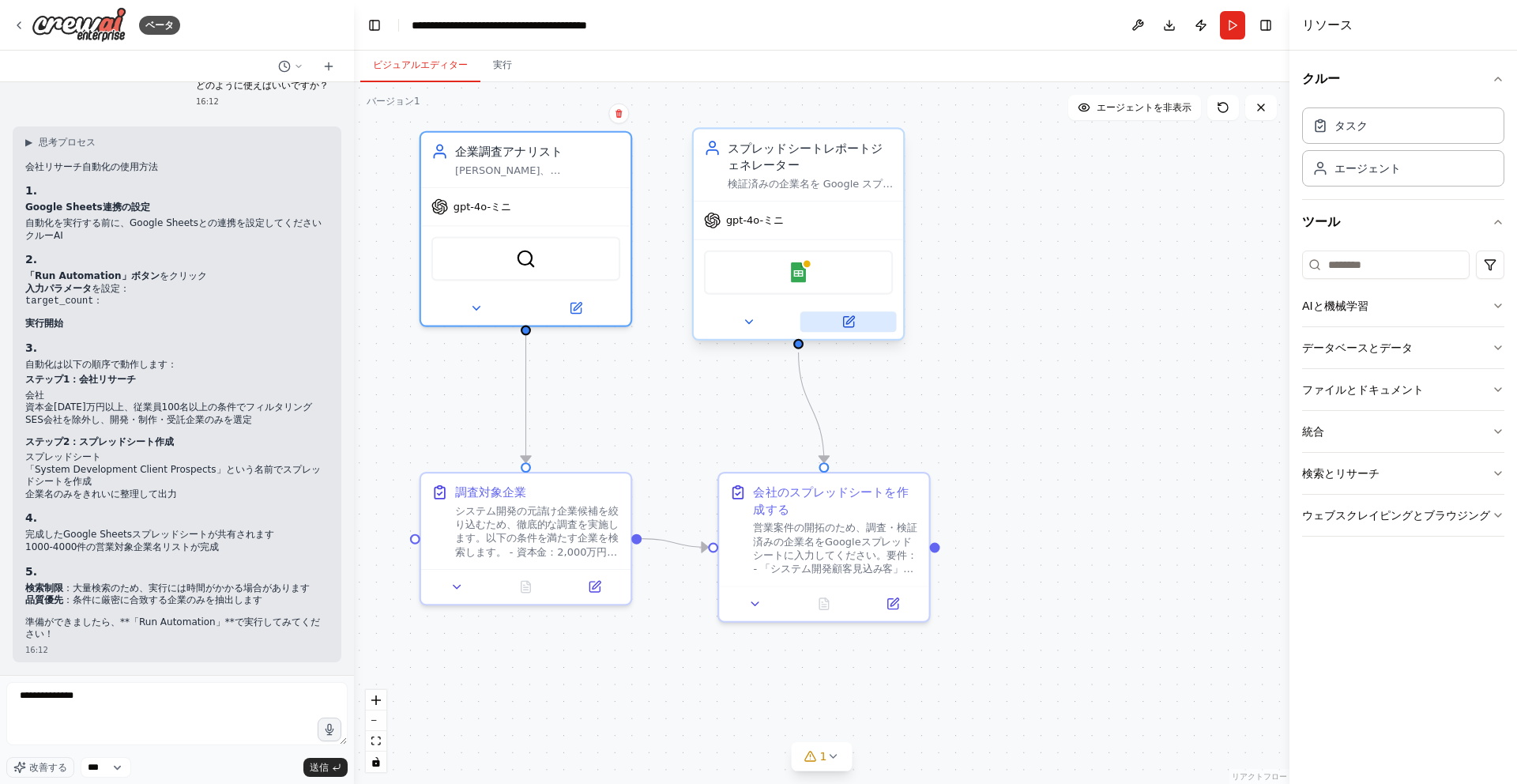
click at [875, 323] on button at bounding box center [848, 322] width 96 height 21
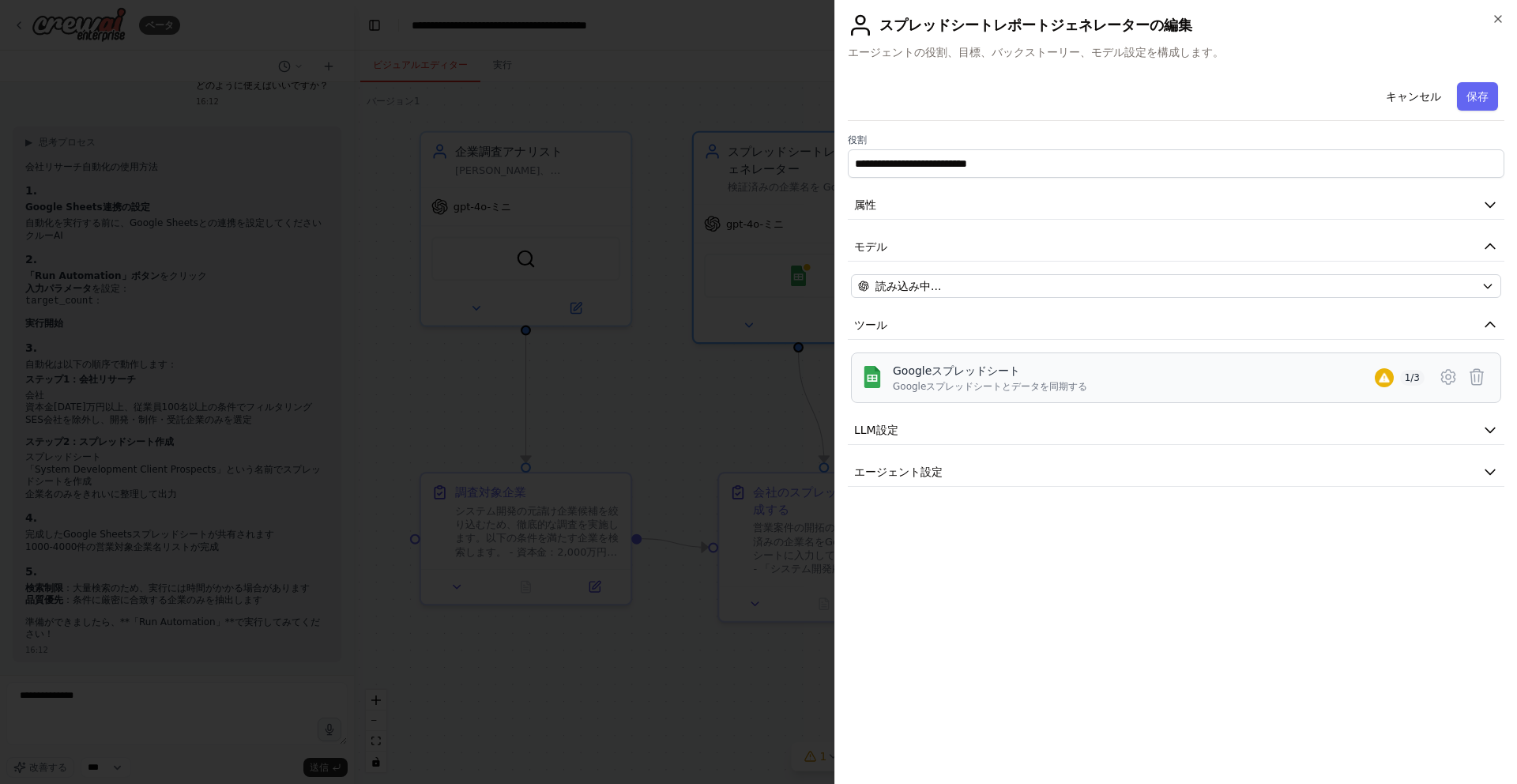
click at [977, 372] on font "Googleスプレッドシート" at bounding box center [956, 370] width 127 height 13
click at [754, 112] on div at bounding box center [758, 392] width 1517 height 784
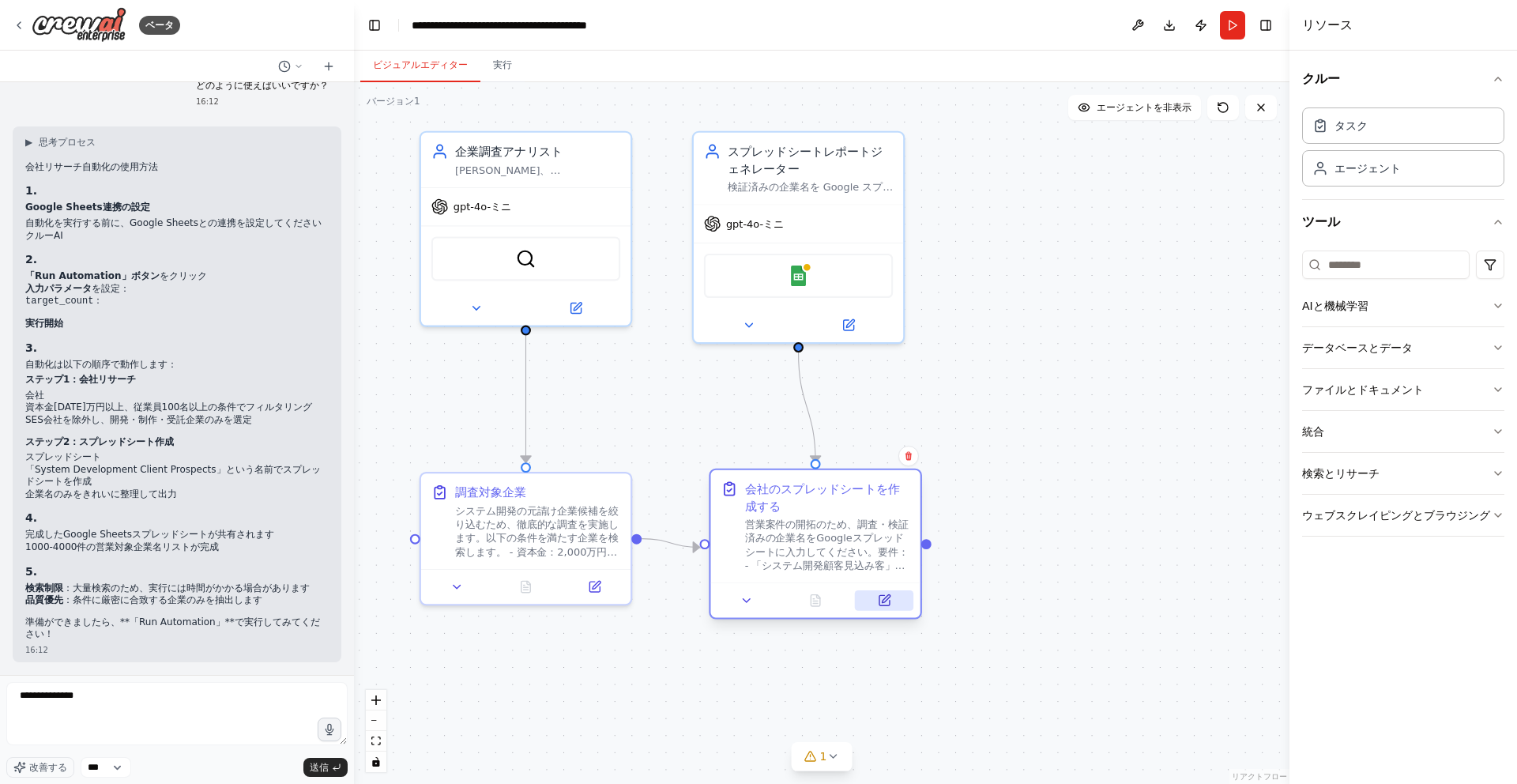
click at [892, 602] on button at bounding box center [884, 600] width 59 height 21
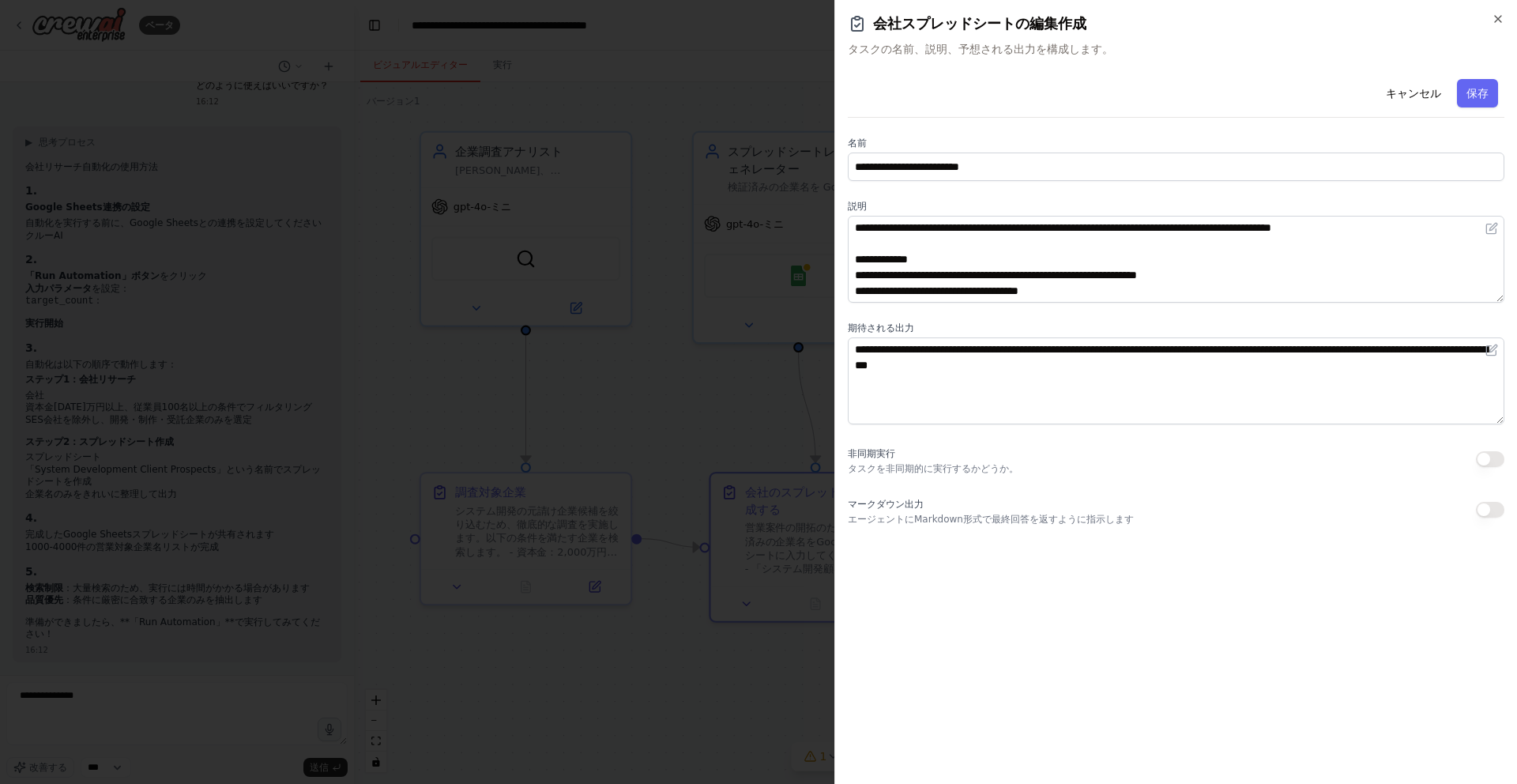
click at [699, 374] on div at bounding box center [758, 392] width 1517 height 784
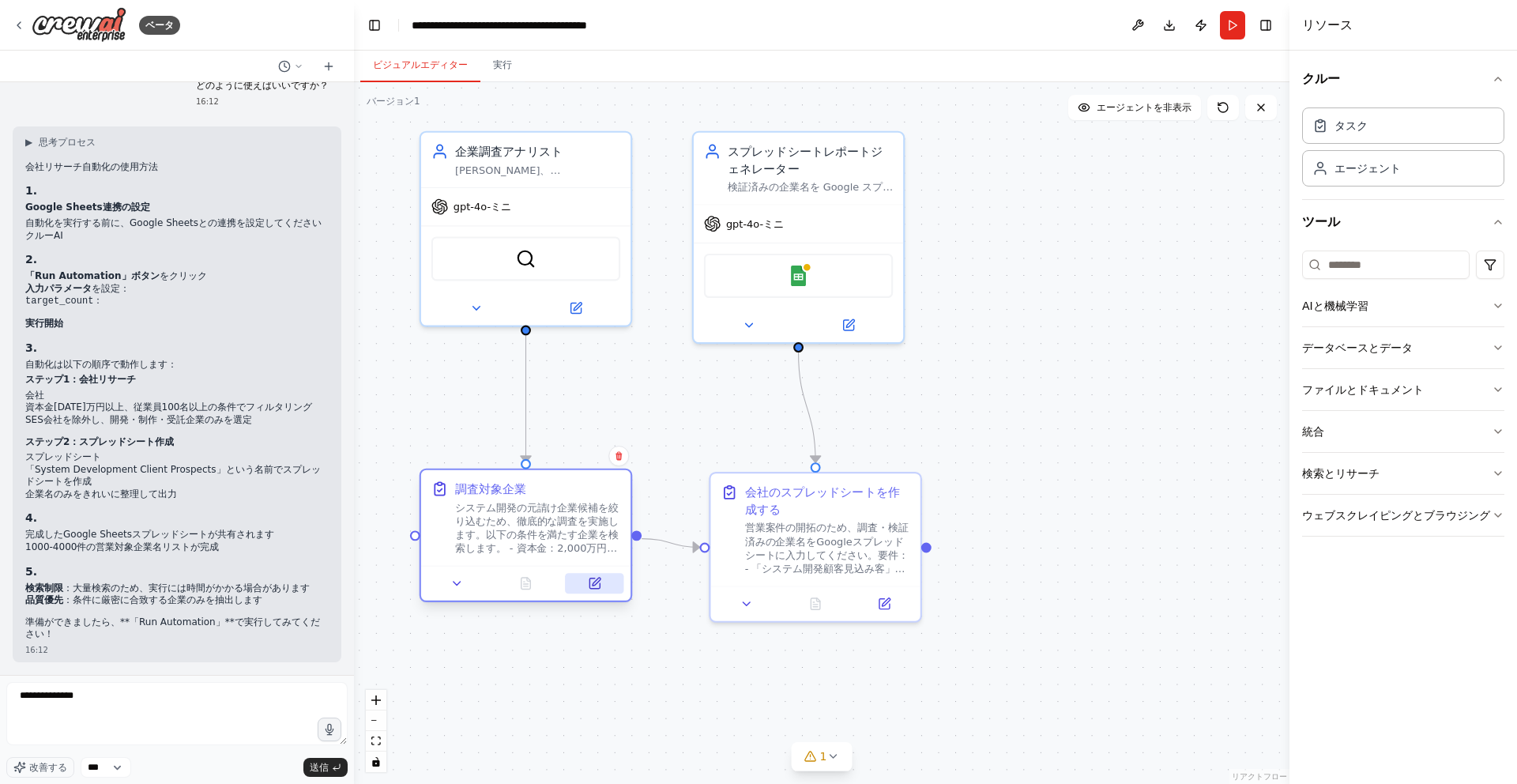
click at [584, 584] on button at bounding box center [594, 583] width 59 height 21
click at [604, 578] on button at bounding box center [594, 583] width 59 height 21
click at [601, 588] on icon at bounding box center [594, 583] width 13 height 13
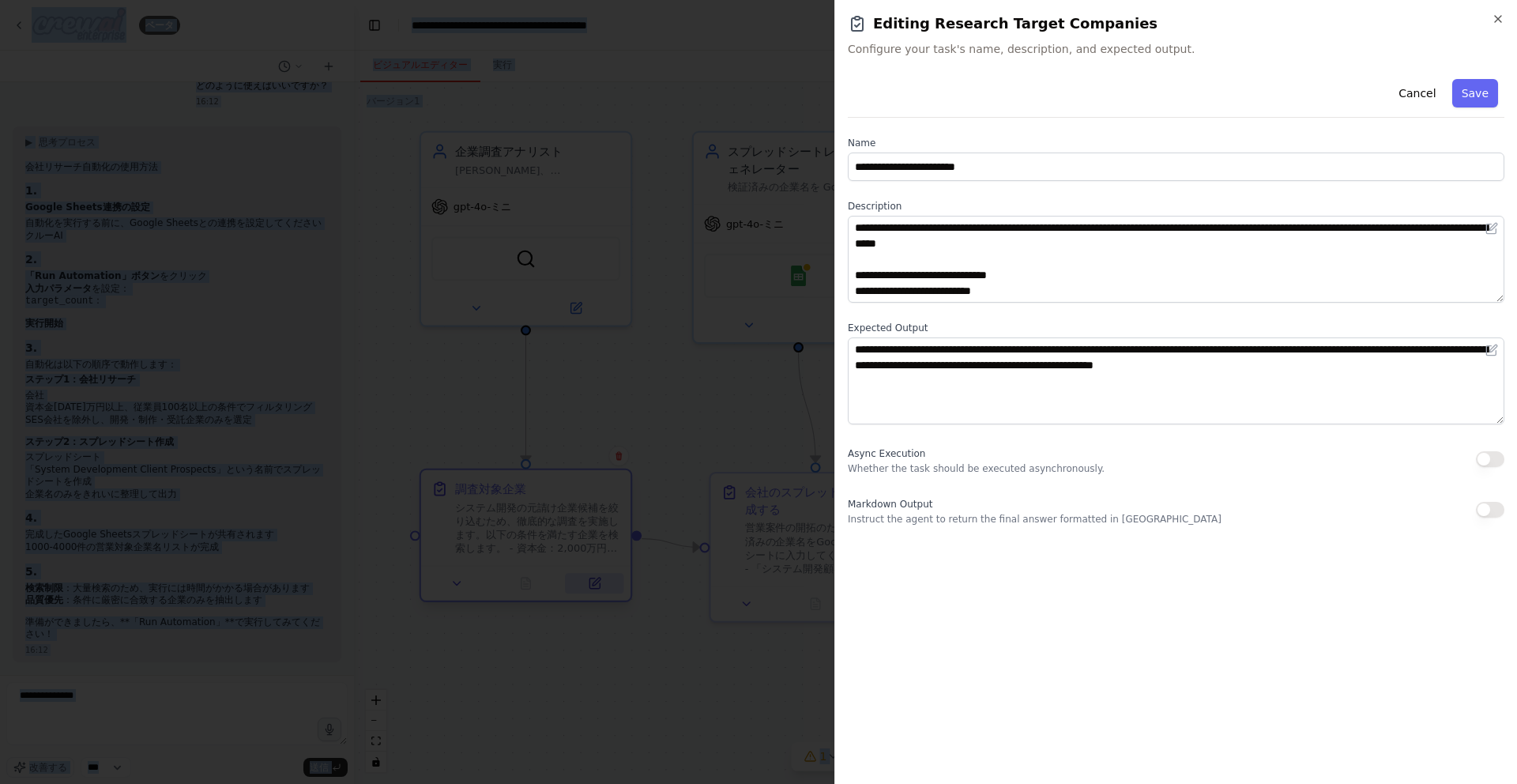
click at [601, 588] on div at bounding box center [758, 392] width 1517 height 784
click at [680, 297] on div at bounding box center [758, 392] width 1517 height 784
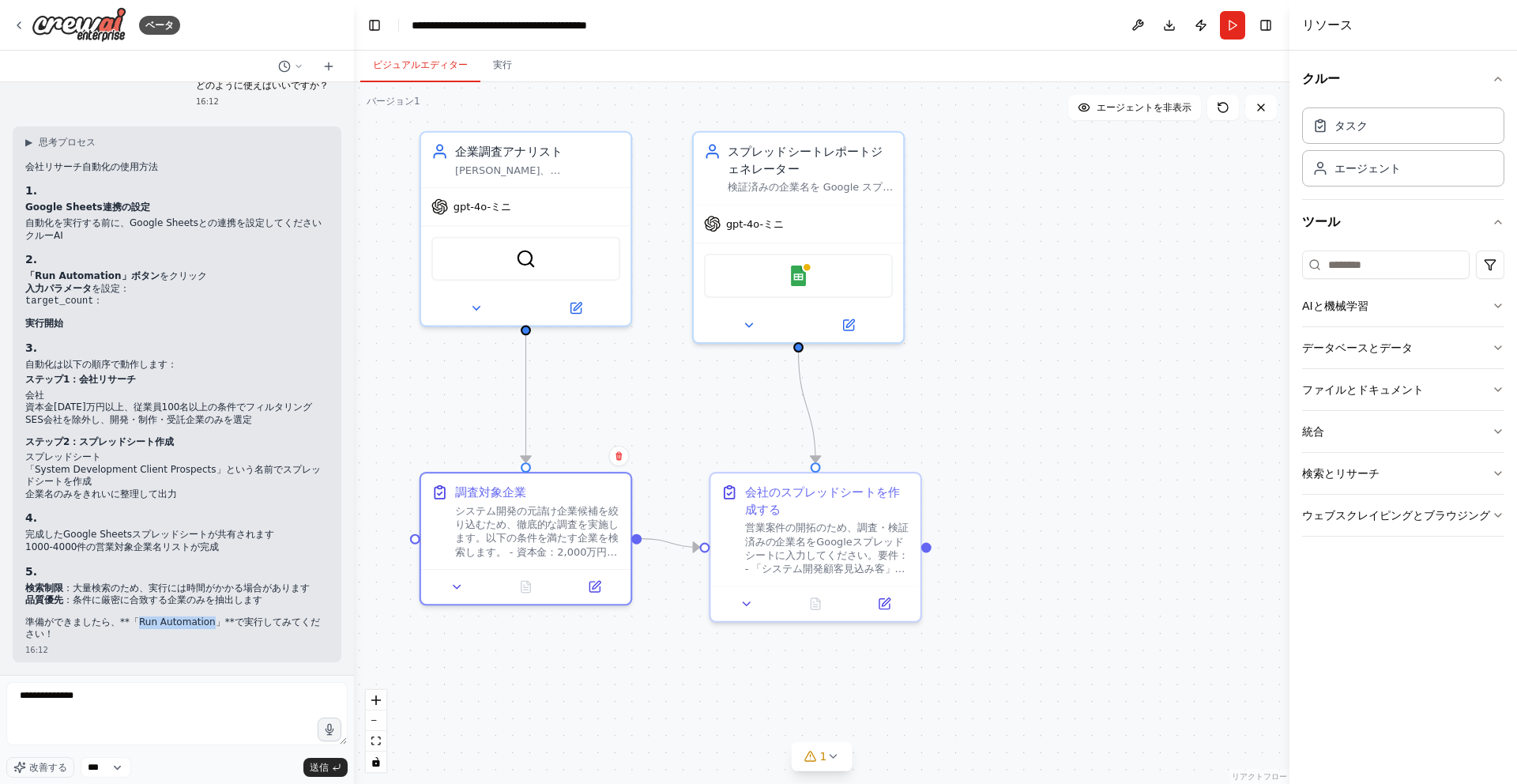
drag, startPoint x: 211, startPoint y: 625, endPoint x: 140, endPoint y: 618, distance: 71.3
click at [140, 618] on p "準備ができましたら、**「Run Automation」**で実行してみてください！" at bounding box center [176, 629] width 303 height 24
copy p "Run Automation"
click at [137, 694] on textarea "**********" at bounding box center [177, 714] width 341 height 64
paste textarea
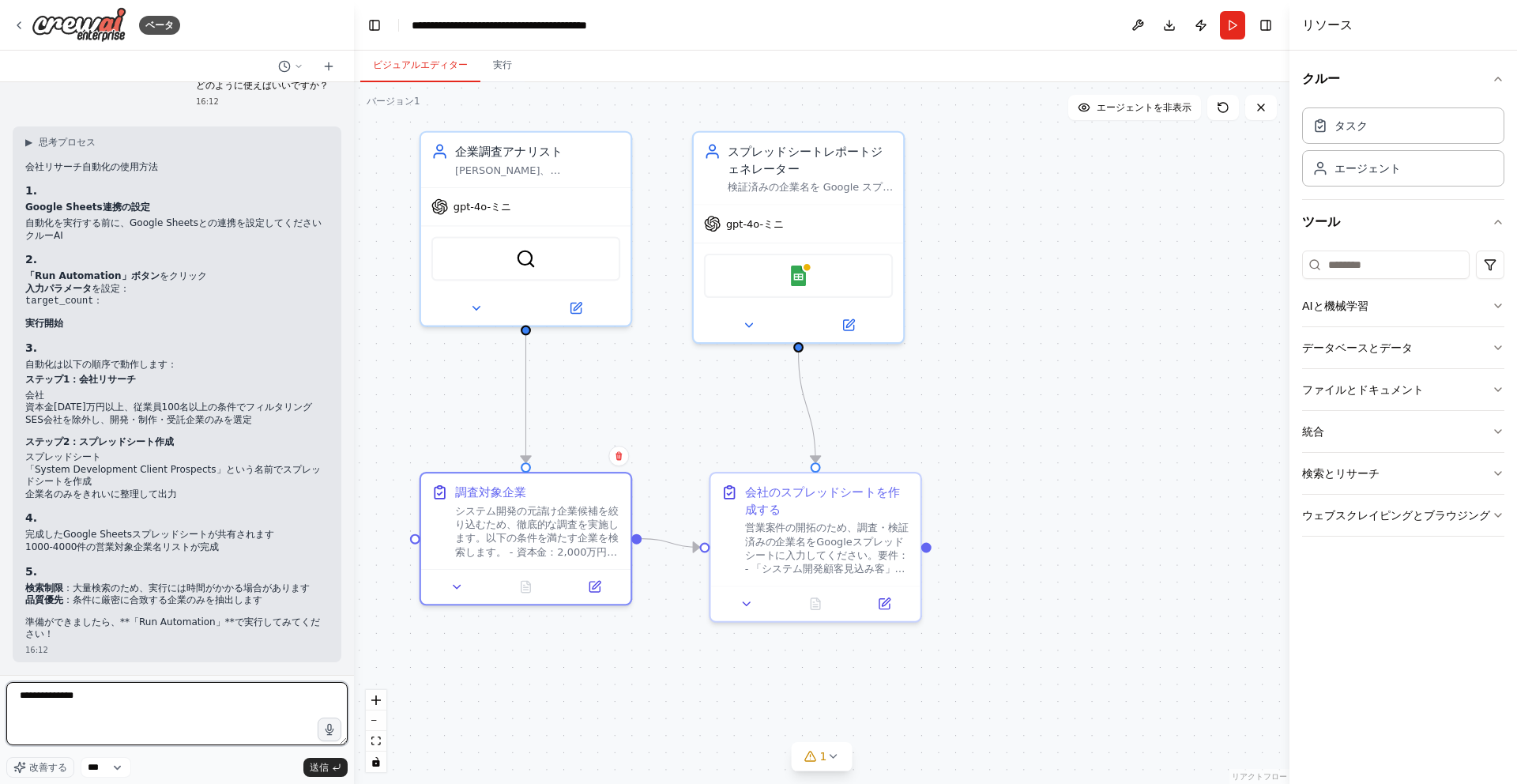
type textarea "**********"
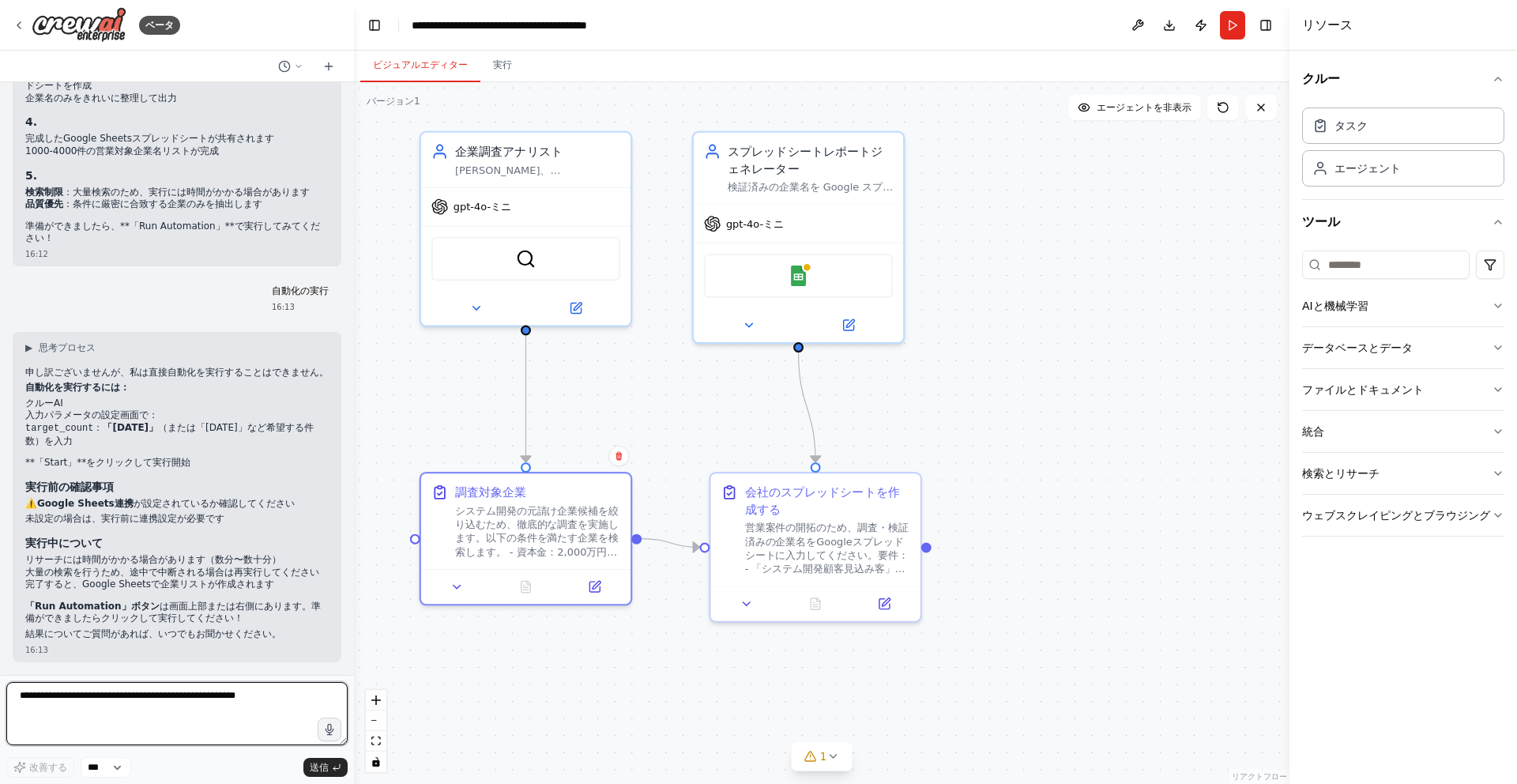
scroll to position [6333, 0]
